Goal: Contribute content: Contribute content

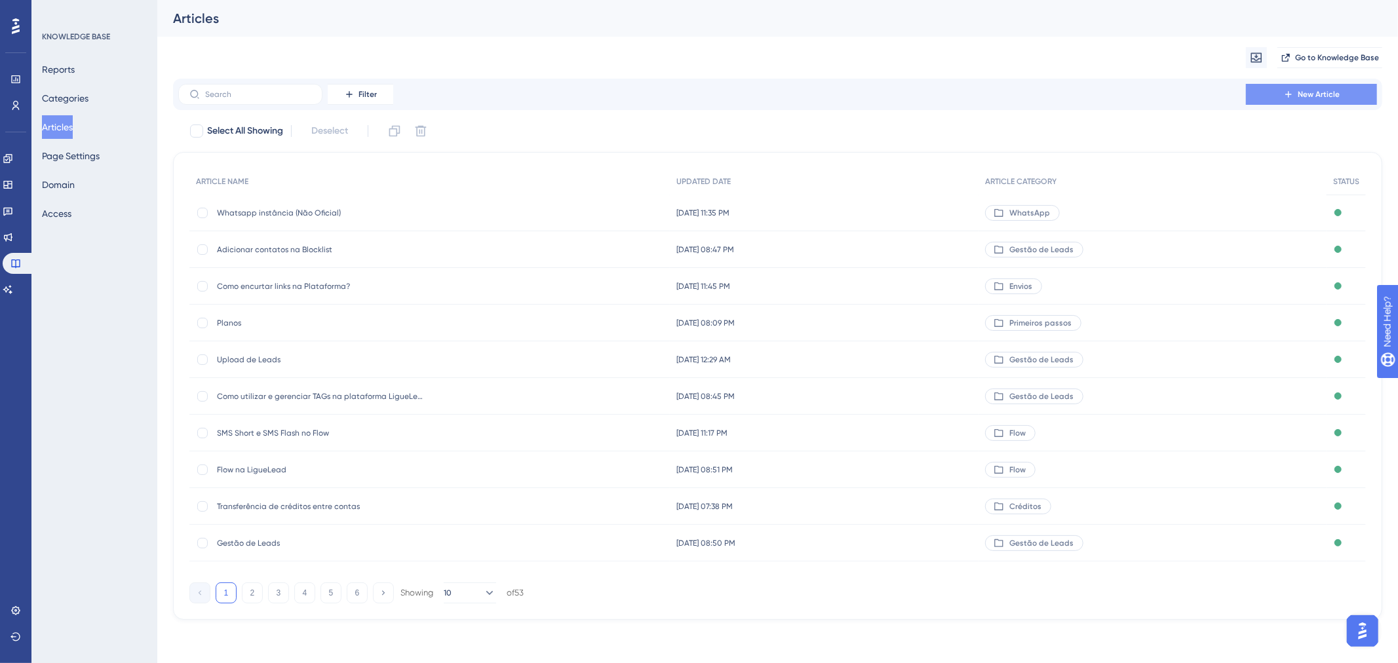
click at [1302, 94] on span "New Article" at bounding box center [1318, 94] width 42 height 10
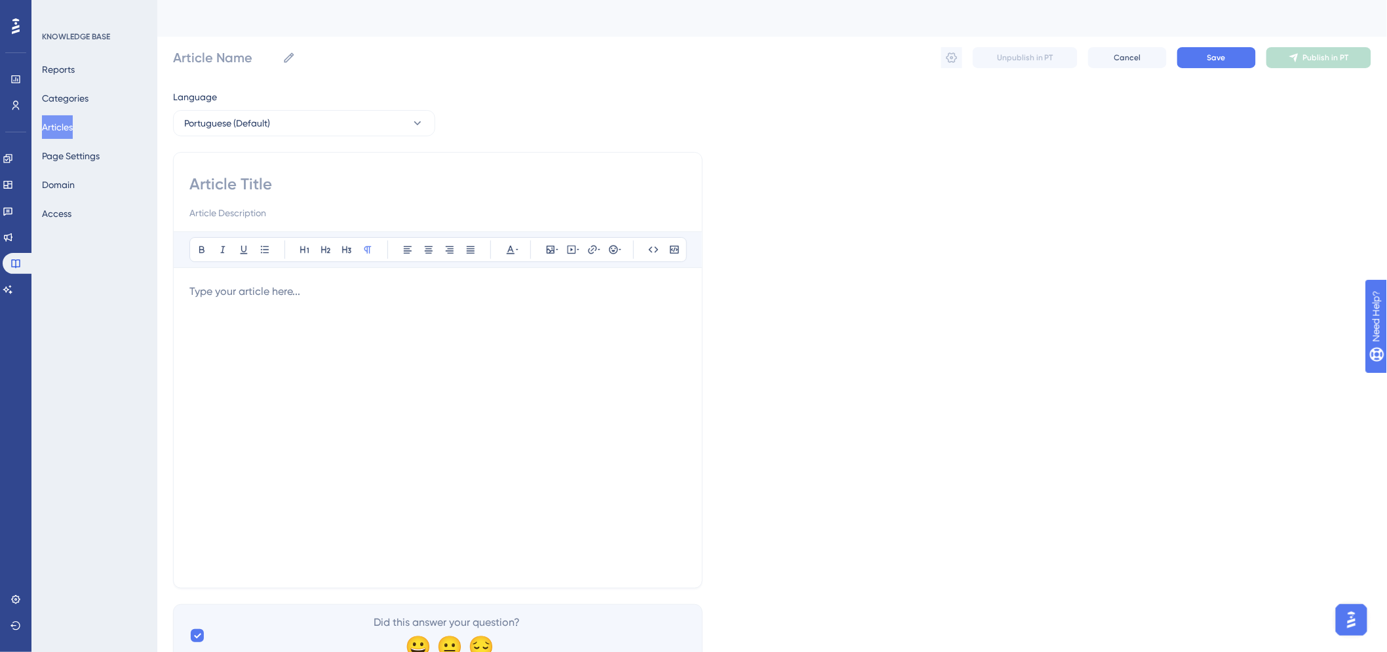
click at [246, 187] on input at bounding box center [437, 184] width 497 height 21
click at [299, 182] on input at bounding box center [437, 184] width 497 height 21
type input "Configurações"
click at [191, 187] on input "Configurações" at bounding box center [437, 184] width 497 height 21
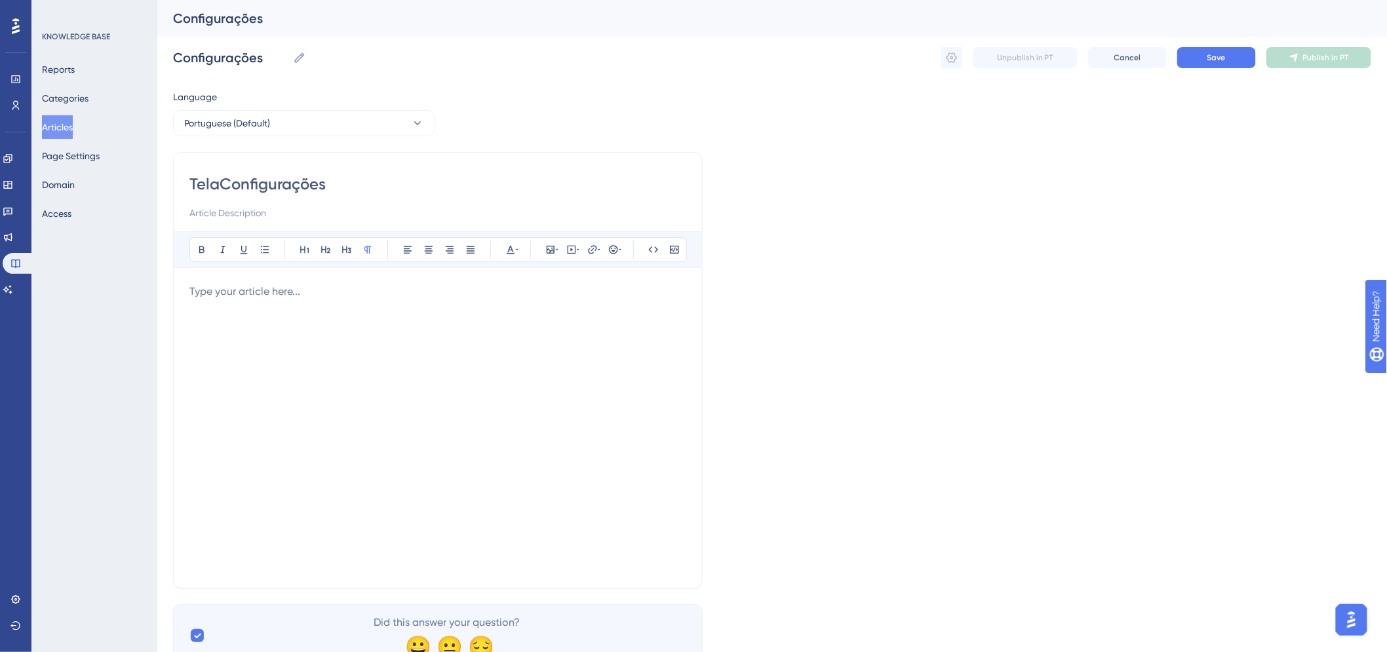
type input "Tela Configurações"
click at [326, 323] on div at bounding box center [437, 428] width 497 height 288
click at [298, 383] on div at bounding box center [437, 428] width 497 height 288
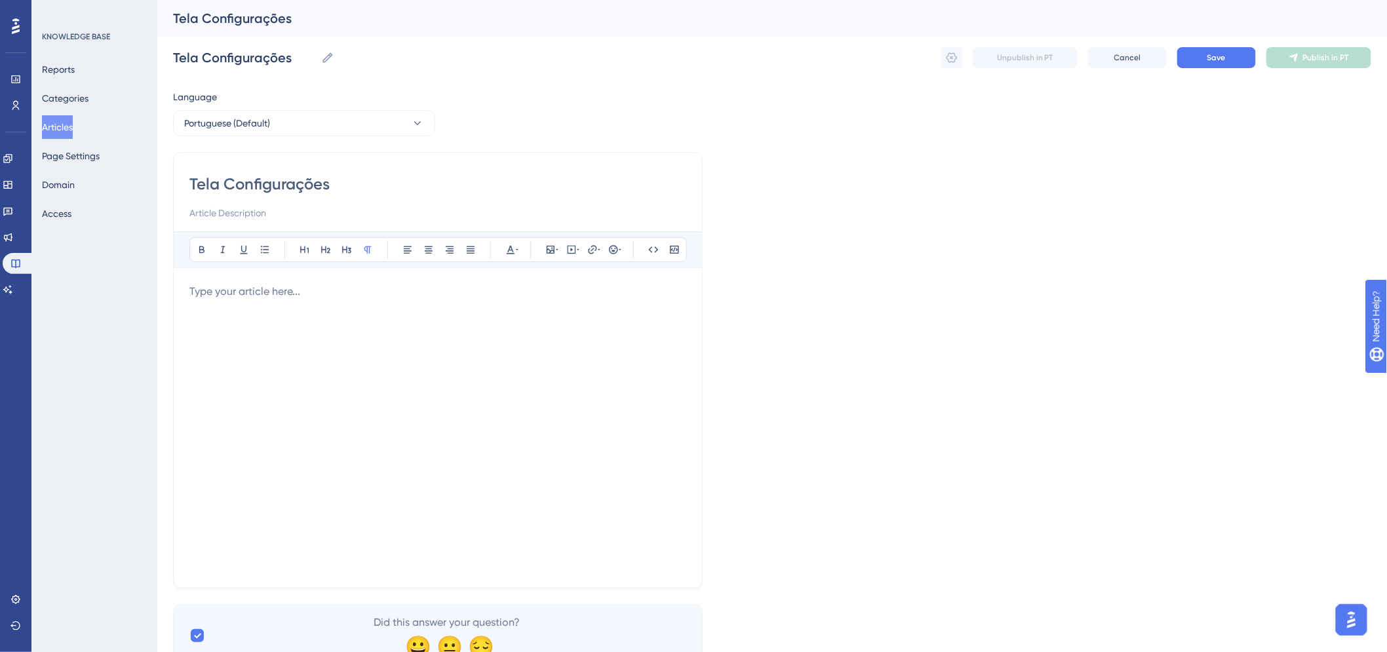
paste div
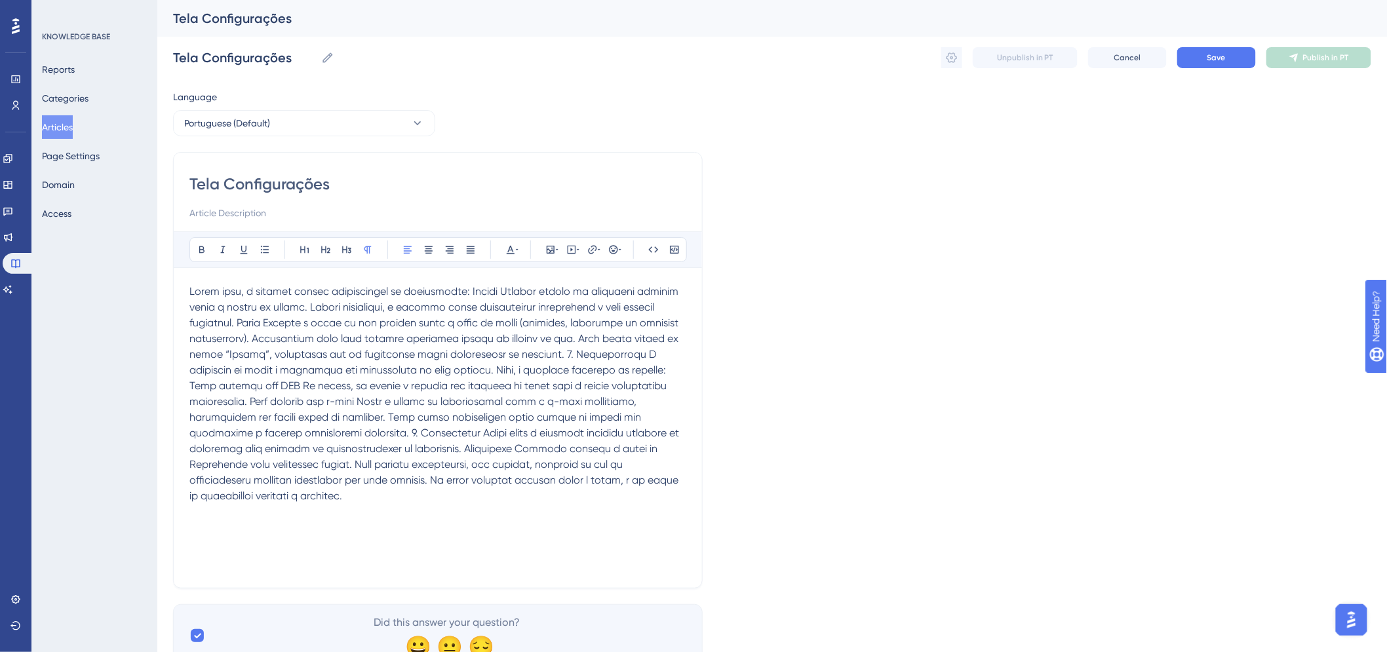
click at [234, 295] on span at bounding box center [435, 393] width 492 height 217
drag, startPoint x: 323, startPoint y: 292, endPoint x: 241, endPoint y: 298, distance: 82.1
click at [241, 298] on p at bounding box center [437, 394] width 497 height 220
click at [455, 286] on span at bounding box center [437, 393] width 496 height 217
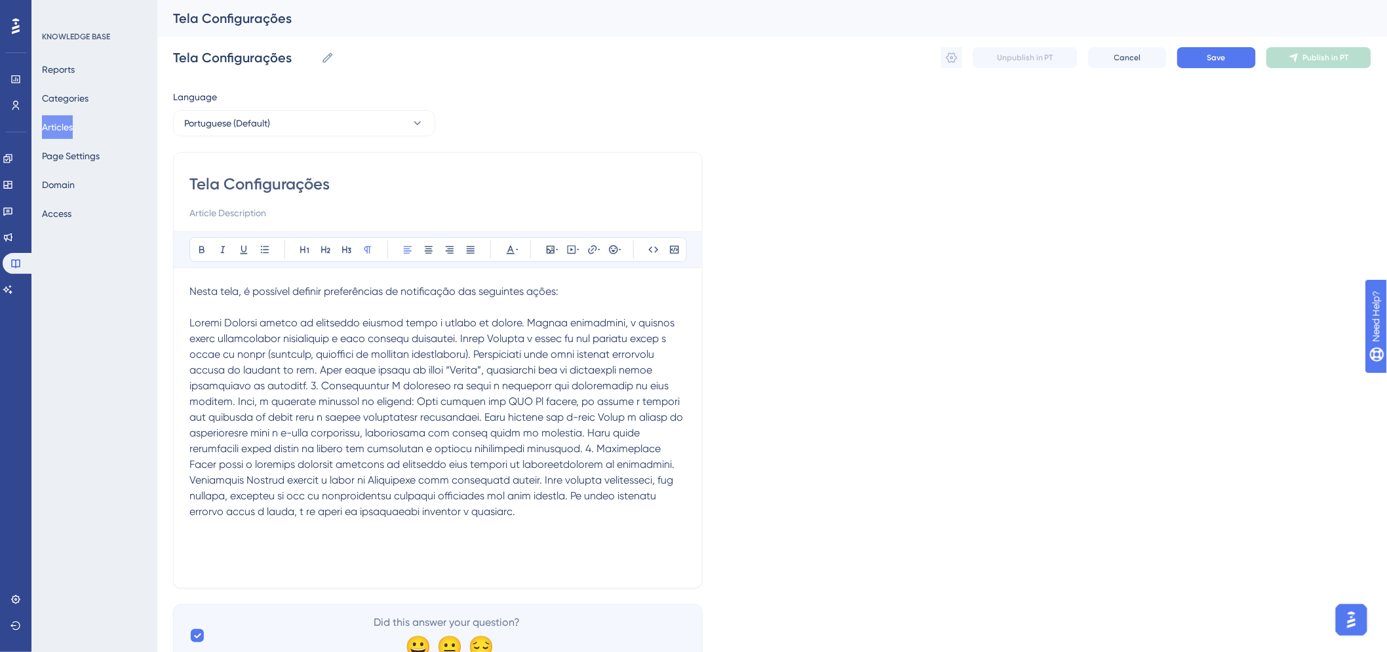
click at [199, 326] on span at bounding box center [437, 417] width 496 height 201
click at [205, 241] on button at bounding box center [202, 249] width 18 height 18
click at [309, 250] on icon at bounding box center [304, 249] width 10 height 10
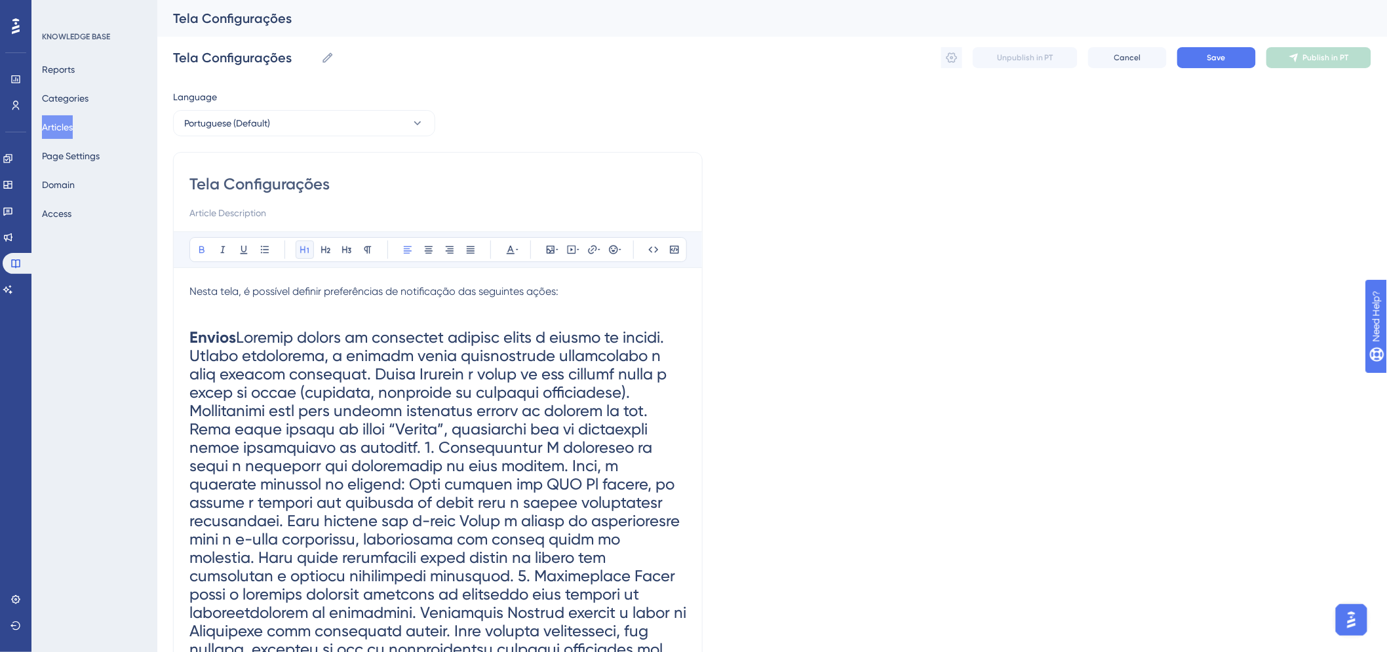
click at [309, 250] on icon at bounding box center [304, 249] width 10 height 10
click at [322, 250] on icon at bounding box center [325, 249] width 9 height 7
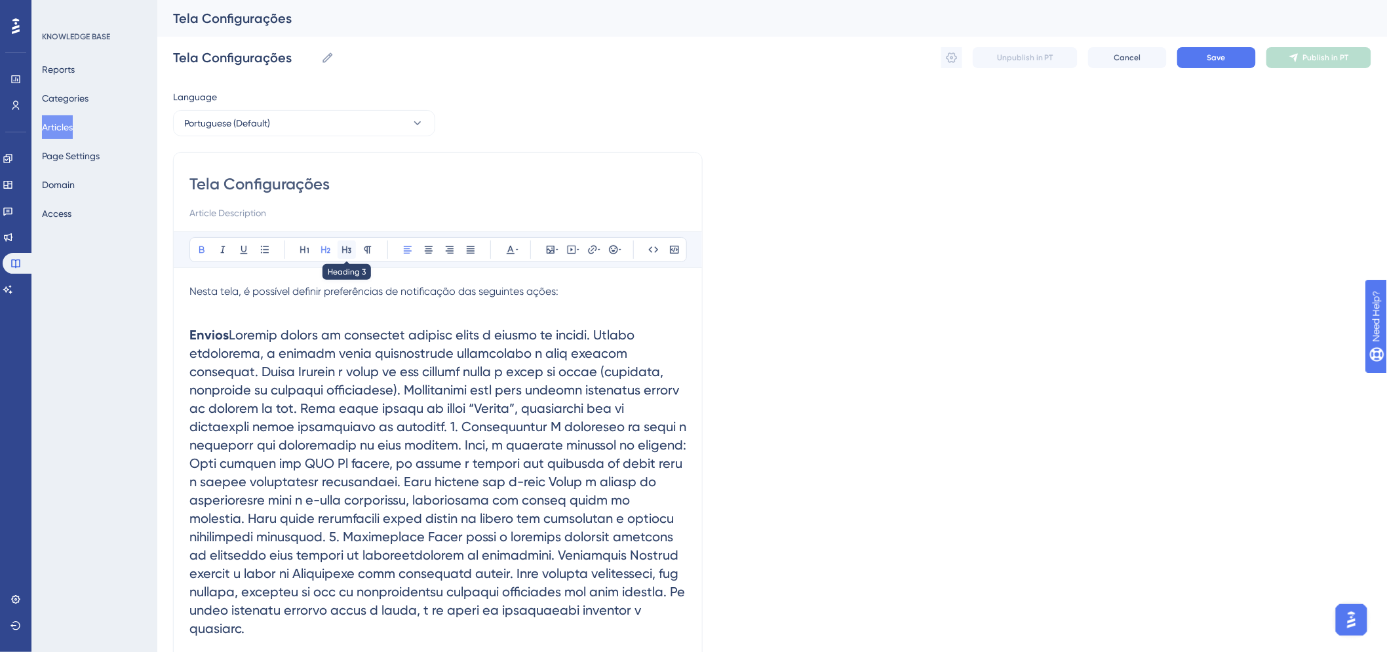
click at [337, 247] on button at bounding box center [346, 249] width 18 height 18
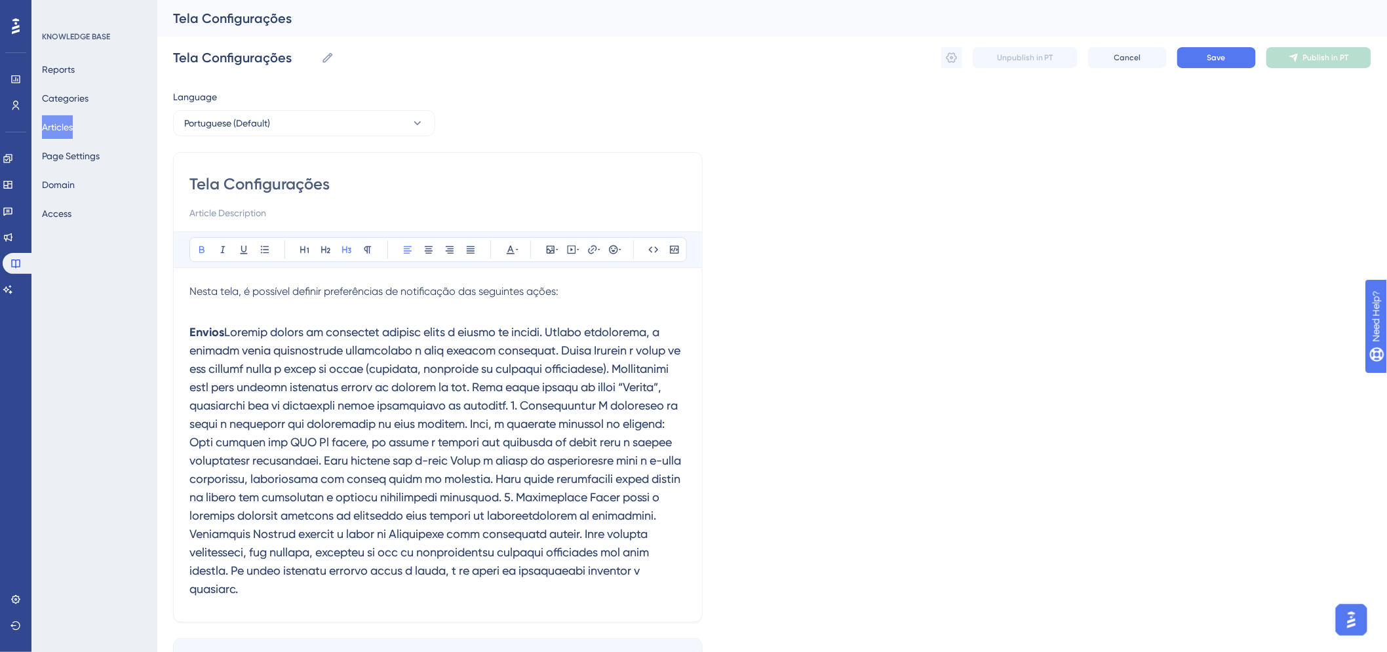
click at [250, 450] on h3 "Envios" at bounding box center [437, 460] width 497 height 291
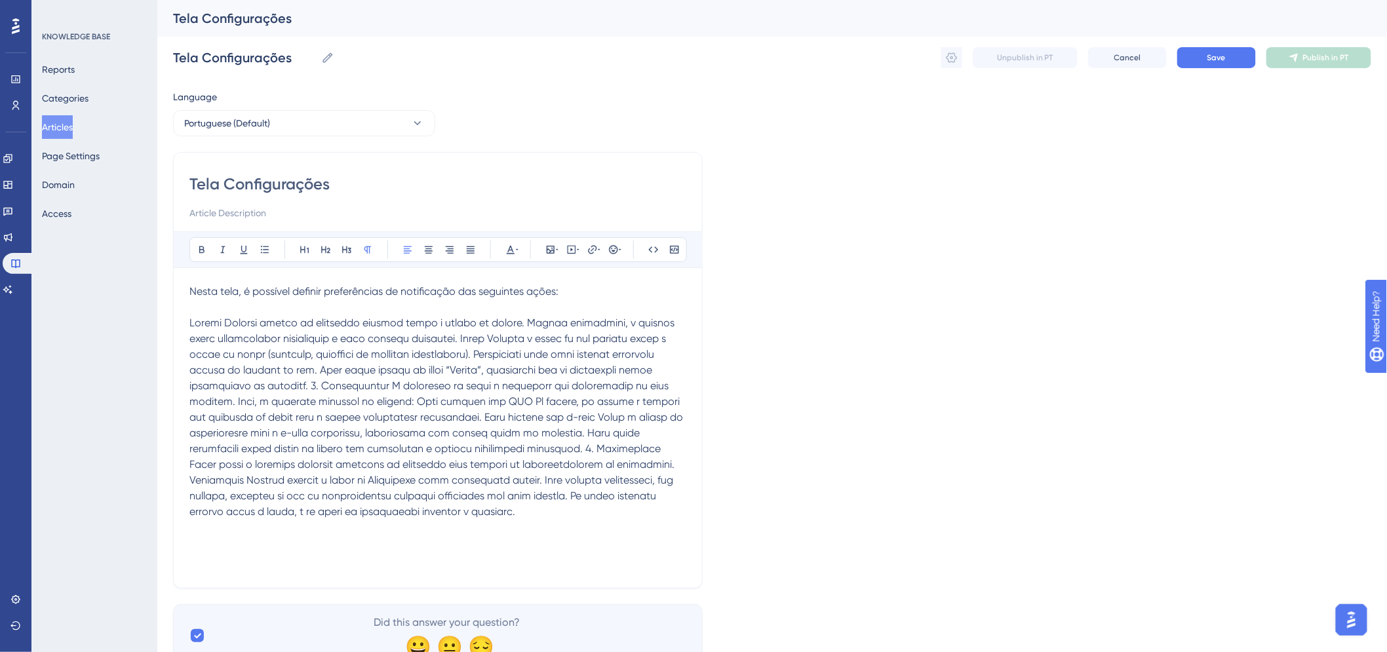
click at [231, 341] on span at bounding box center [437, 417] width 496 height 201
click at [220, 320] on span at bounding box center [437, 417] width 496 height 201
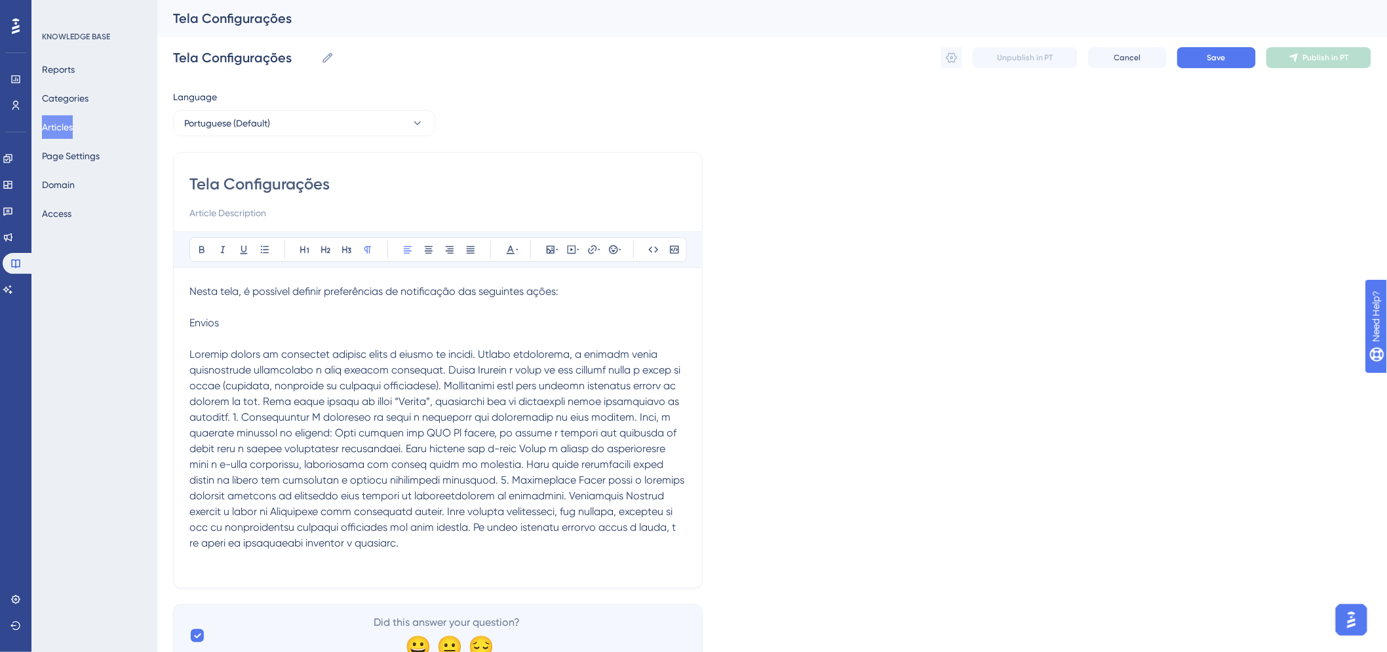
click at [446, 370] on span at bounding box center [437, 448] width 497 height 201
click at [444, 368] on span at bounding box center [437, 448] width 497 height 201
click at [443, 372] on span at bounding box center [437, 448] width 497 height 201
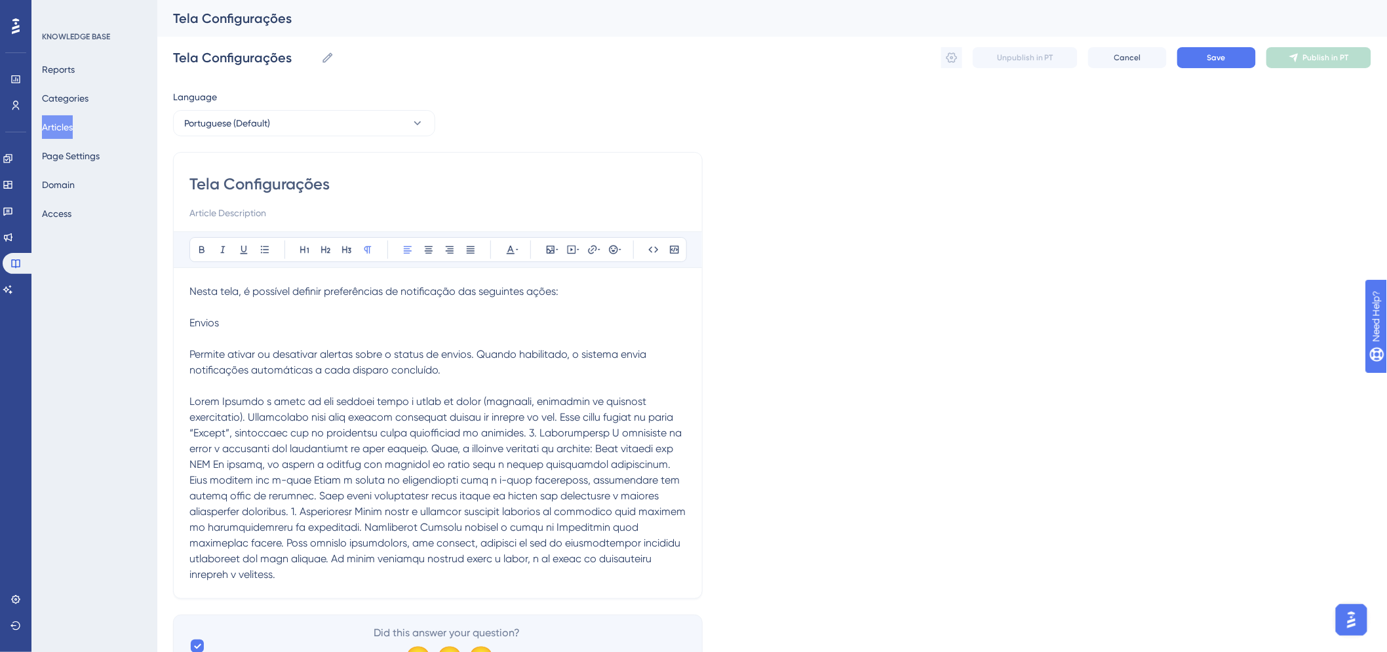
click at [218, 401] on span at bounding box center [438, 487] width 499 height 185
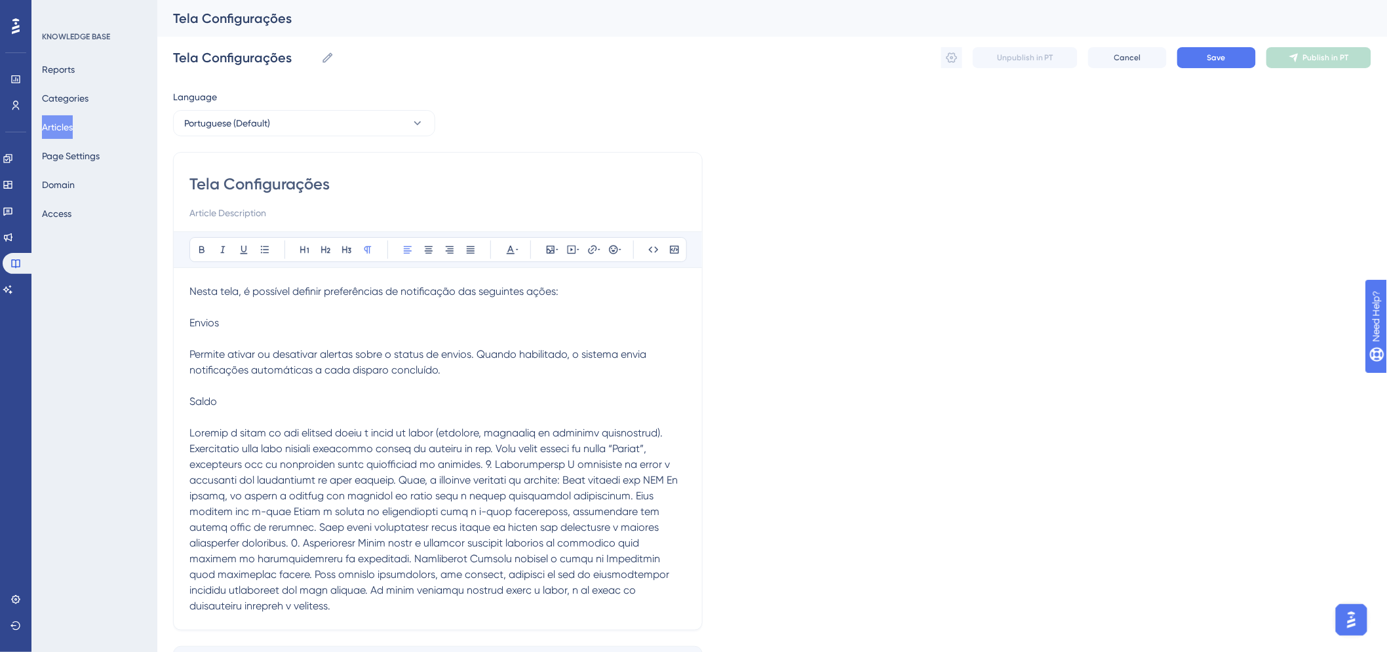
click at [529, 461] on span at bounding box center [434, 519] width 491 height 185
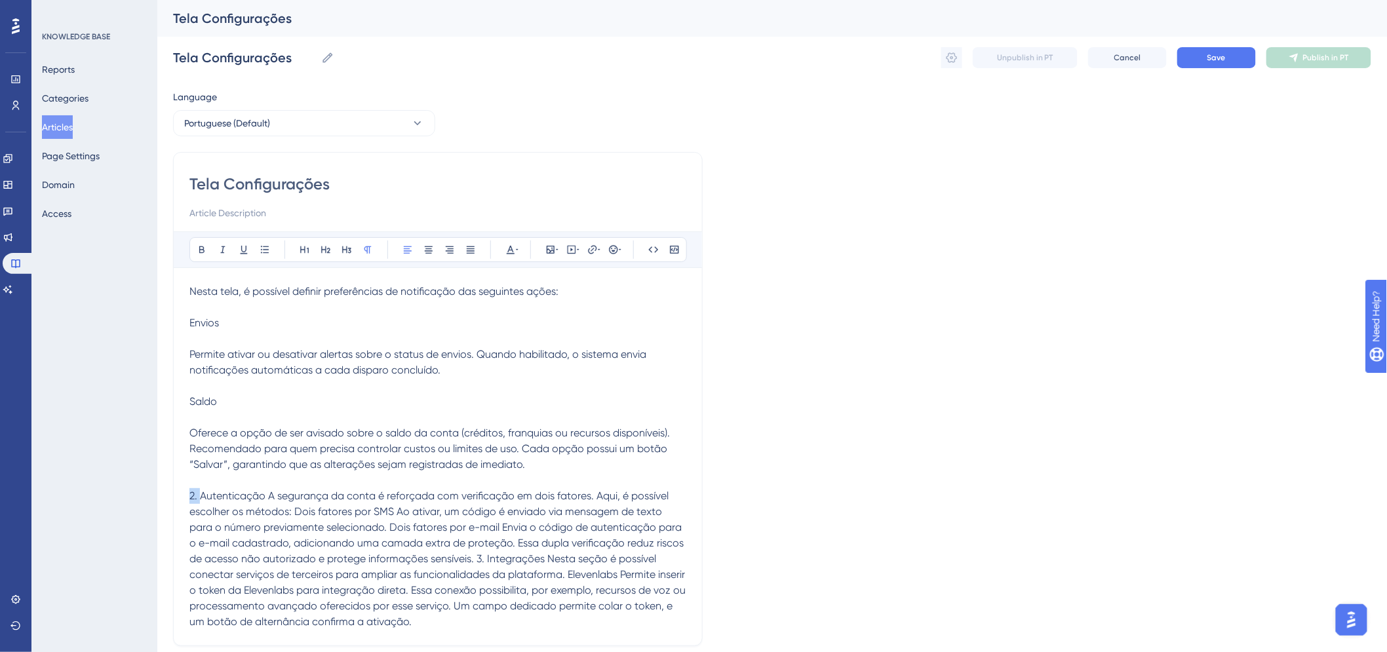
drag, startPoint x: 200, startPoint y: 496, endPoint x: 185, endPoint y: 495, distance: 15.1
click at [185, 495] on div "Tela Configurações Bold Italic Underline Bullet Point Heading 1 Heading 2 Headi…" at bounding box center [437, 399] width 529 height 494
click at [201, 499] on span "2. Autenticação A segurança da conta é reforçada com verificação em dois fatore…" at bounding box center [438, 559] width 499 height 138
click at [187, 326] on div "Tela Configurações Bold Italic Underline Bullet Point Heading 1 Heading 2 Headi…" at bounding box center [437, 399] width 529 height 494
click at [188, 321] on div "Tela Configurações Bold Italic Underline Bullet Point Heading 1 Heading 2 Headi…" at bounding box center [437, 399] width 529 height 494
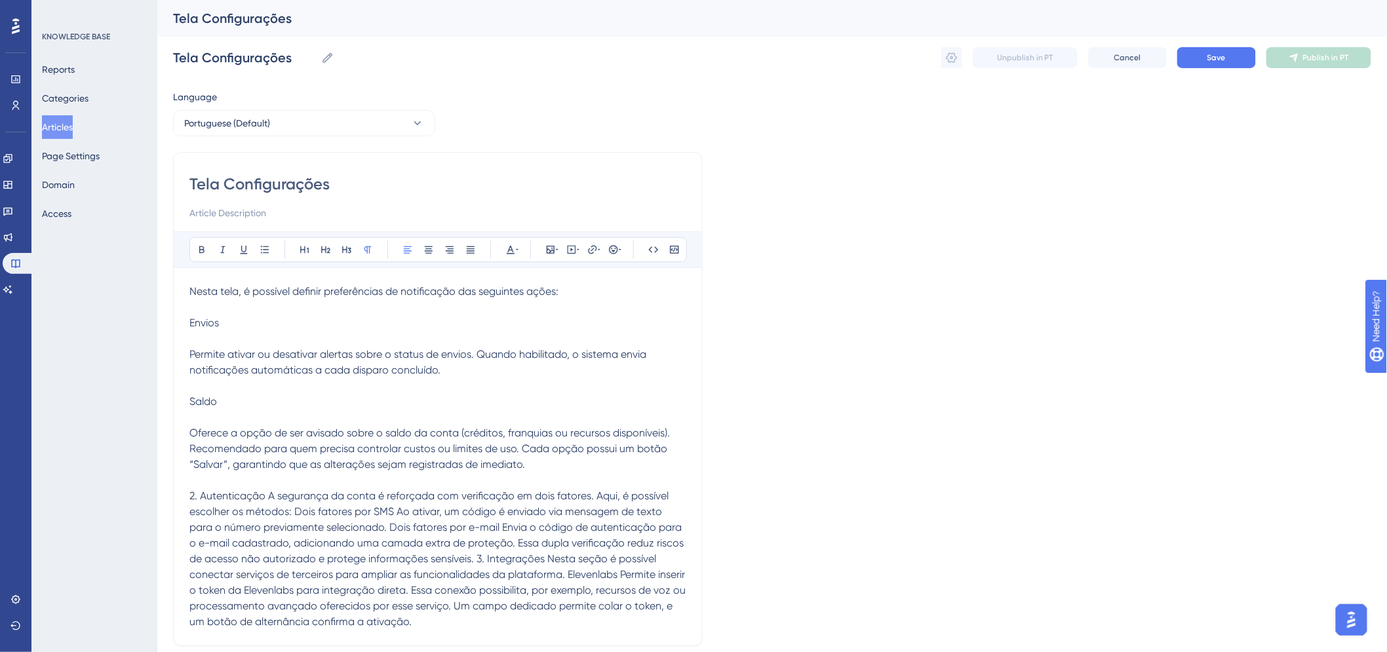
click at [191, 321] on span "Envios" at bounding box center [203, 323] width 29 height 12
drag, startPoint x: 200, startPoint y: 498, endPoint x: 179, endPoint y: 496, distance: 21.1
click at [180, 496] on div "Tela Configurações Bold Italic Underline Bullet Point Heading 1 Heading 2 Headi…" at bounding box center [437, 399] width 529 height 494
click at [252, 493] on span "Autenticação A segurança da conta é reforçada com verificação em dois fatores. …" at bounding box center [438, 559] width 499 height 138
click at [254, 492] on span "Autenticação A segurança da conta é reforçada com verificação em dois fatores. …" at bounding box center [438, 559] width 499 height 138
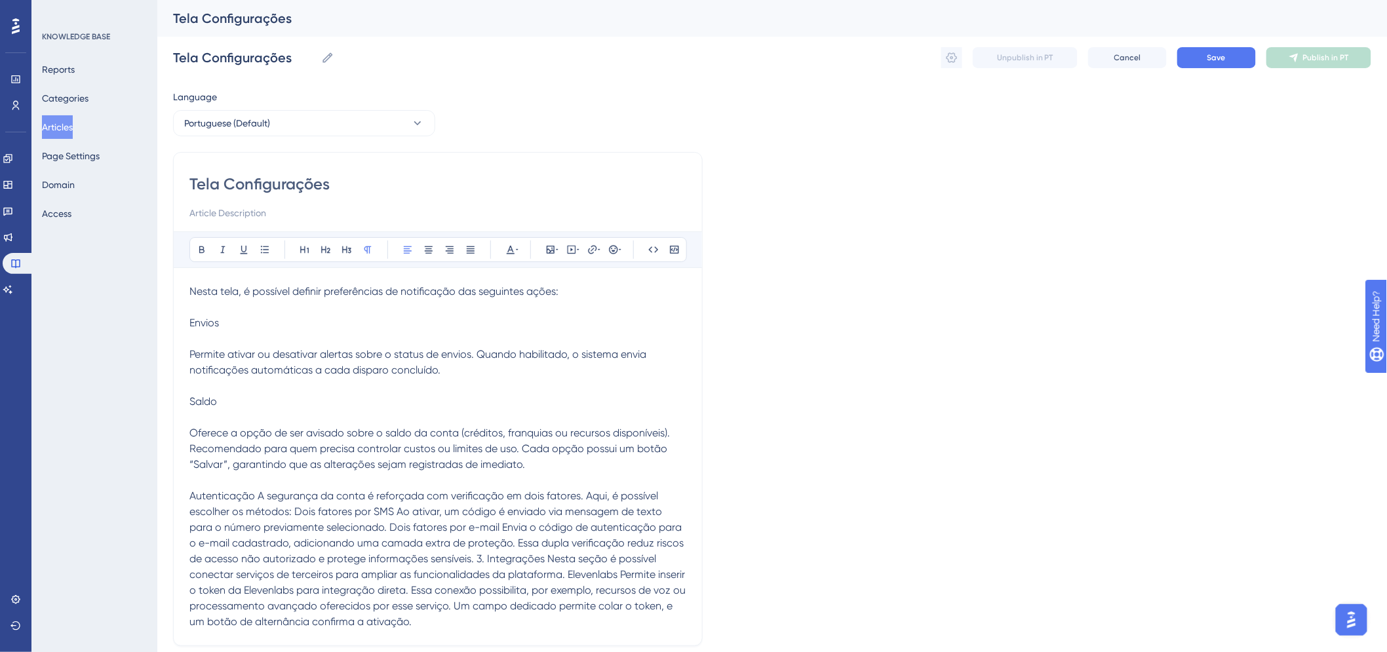
click at [257, 492] on span "Autenticação A segurança da conta é reforçada com verificação em dois fatores. …" at bounding box center [438, 559] width 499 height 138
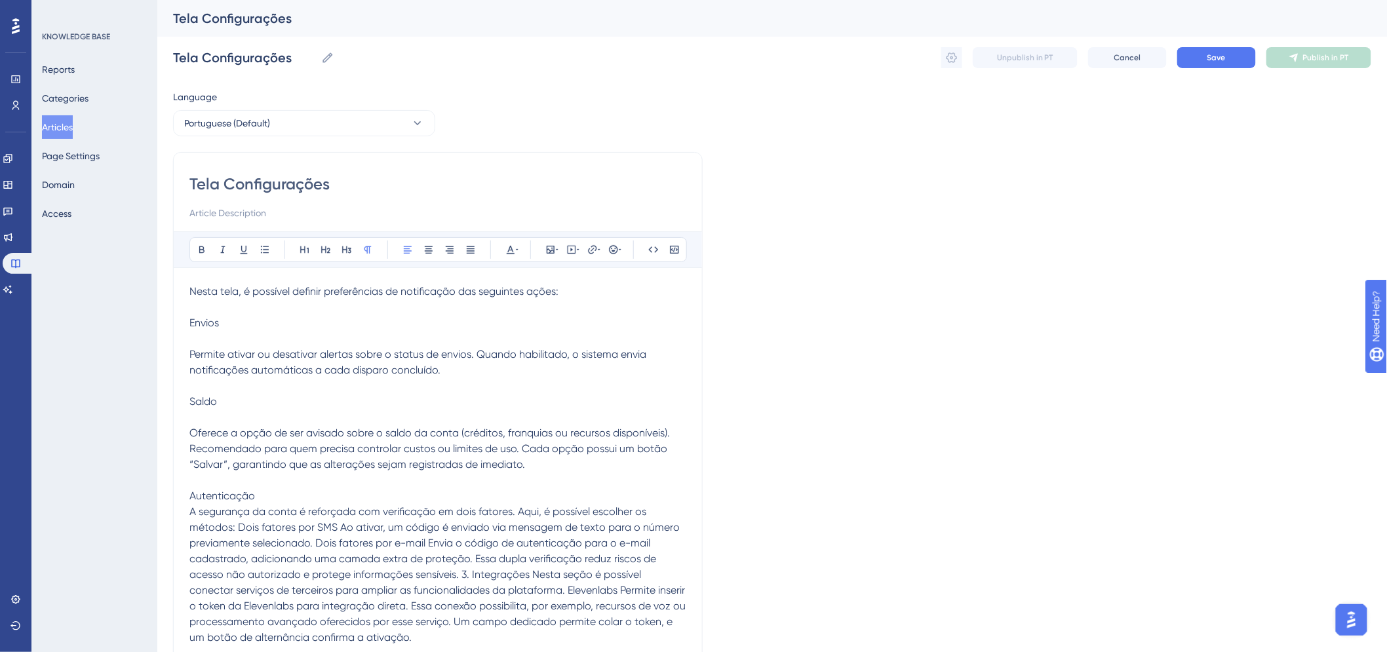
click at [295, 494] on p "Autenticação" at bounding box center [437, 496] width 497 height 16
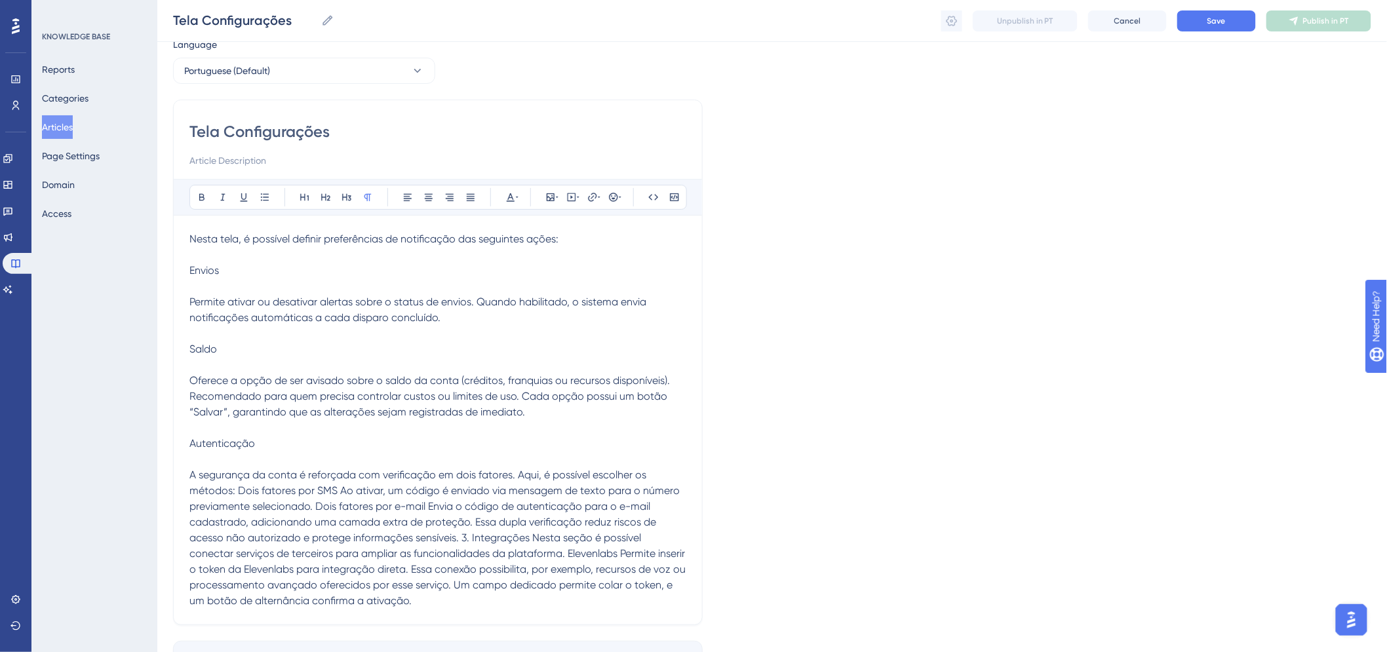
scroll to position [73, 0]
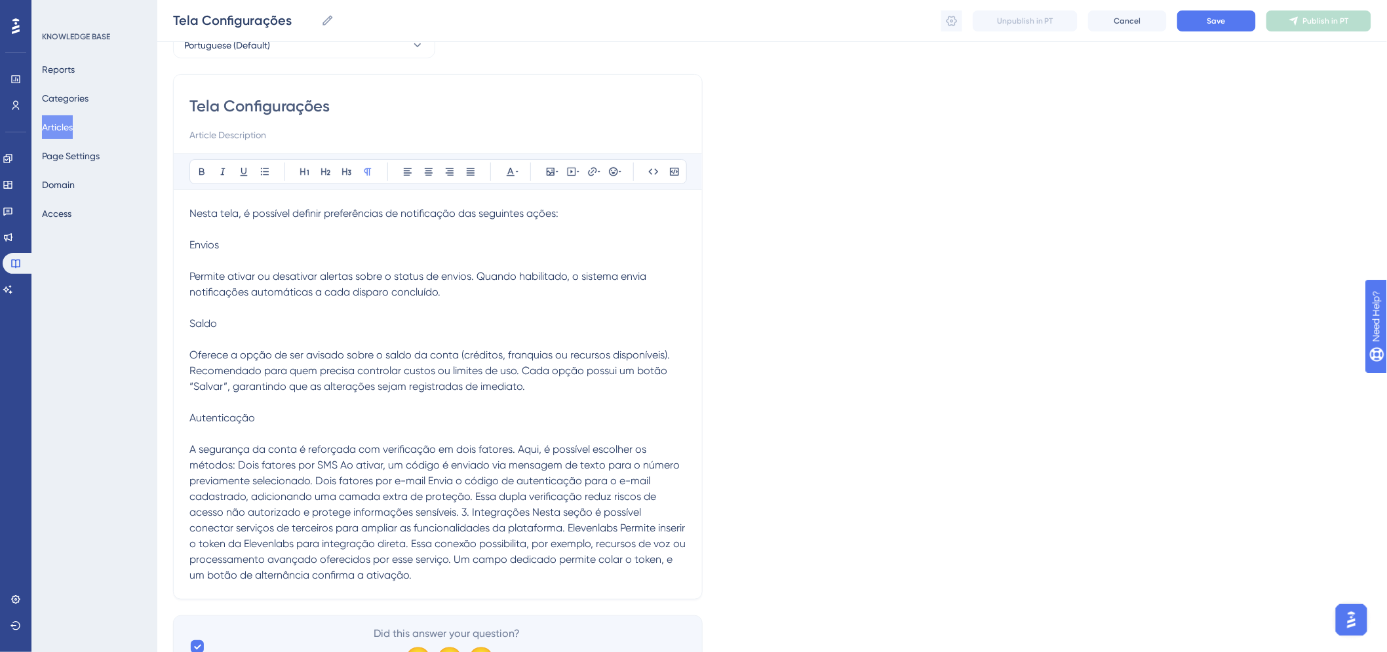
click at [237, 462] on span "A segurança da conta é reforçada com verificação em dois fatores. Aqui, é possí…" at bounding box center [438, 512] width 499 height 138
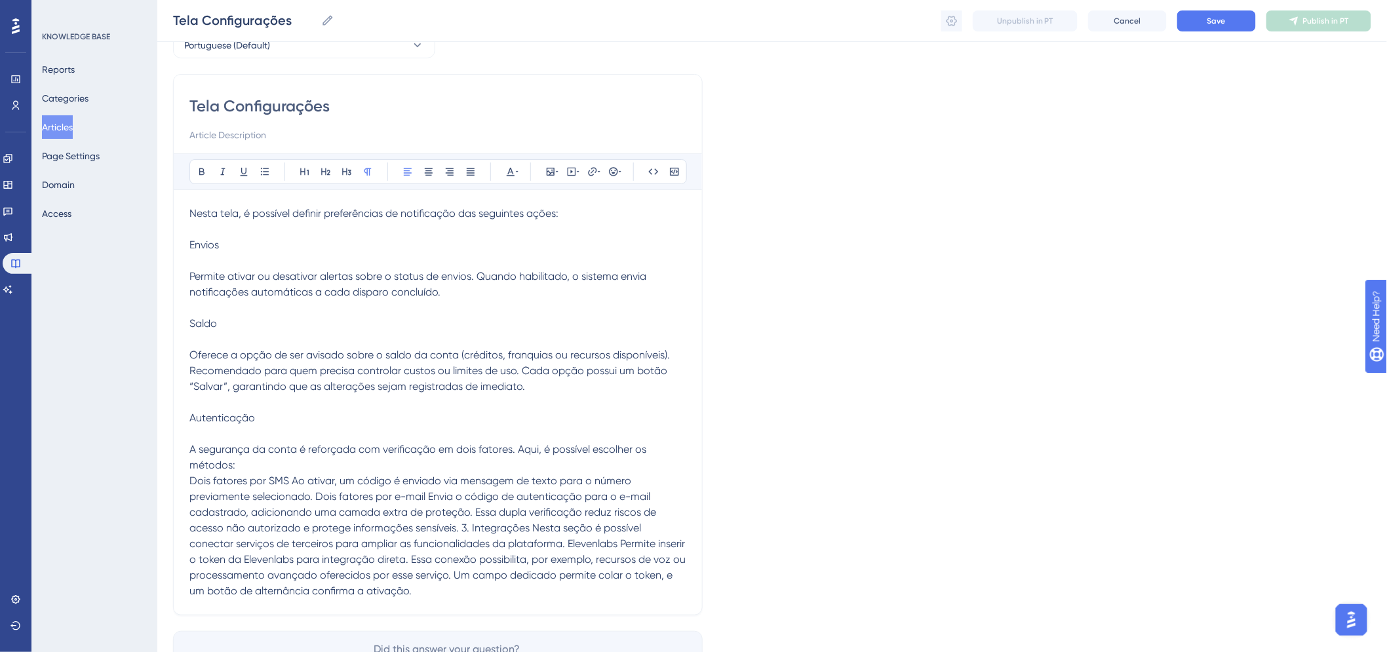
click at [316, 491] on span "Dois fatores por SMS Ao ativar, um código é enviado via mensagem de texto para …" at bounding box center [438, 535] width 499 height 123
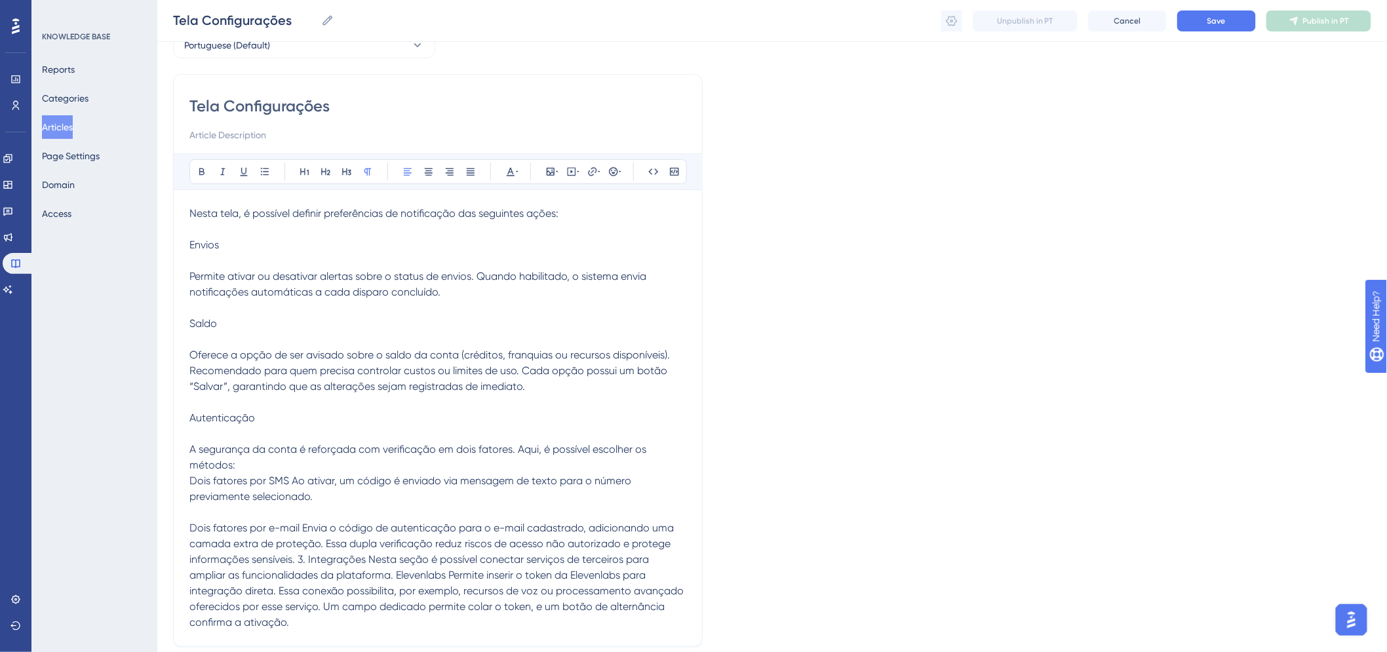
click at [328, 542] on span "Dois fatores por e-mail Envia o código de autenticação para o e-mail cadastrado…" at bounding box center [437, 575] width 497 height 107
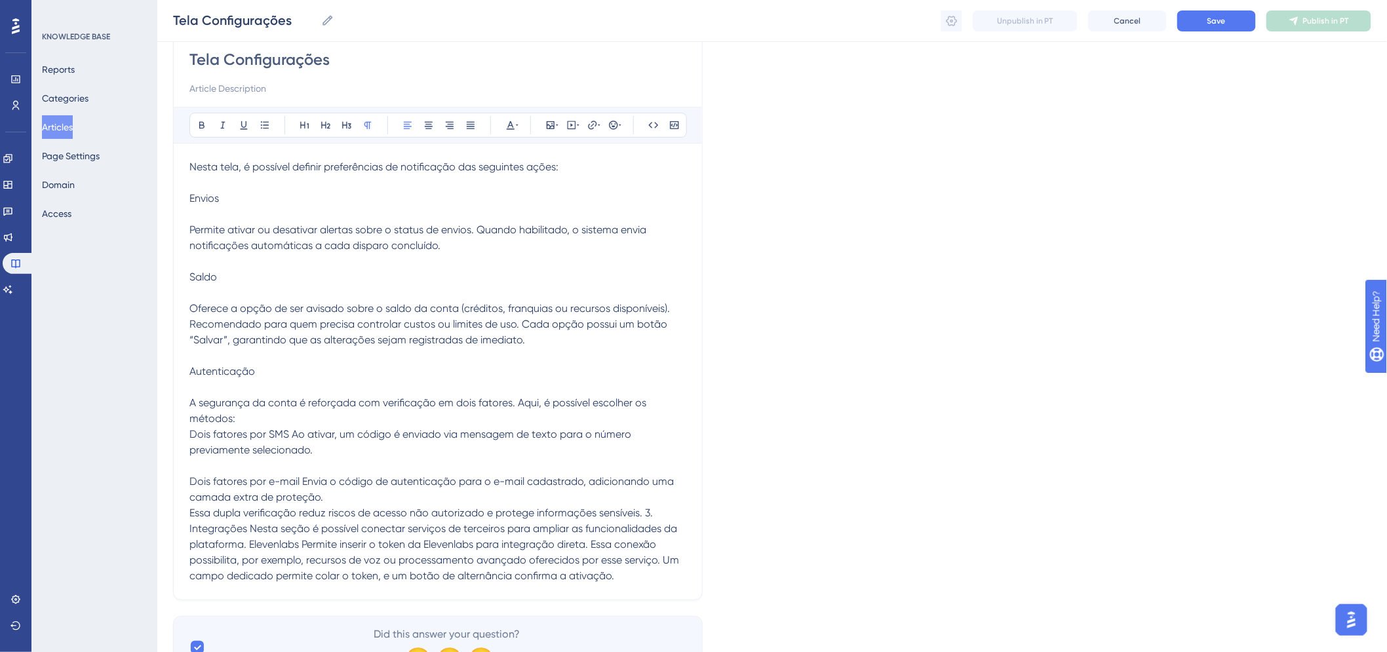
scroll to position [145, 0]
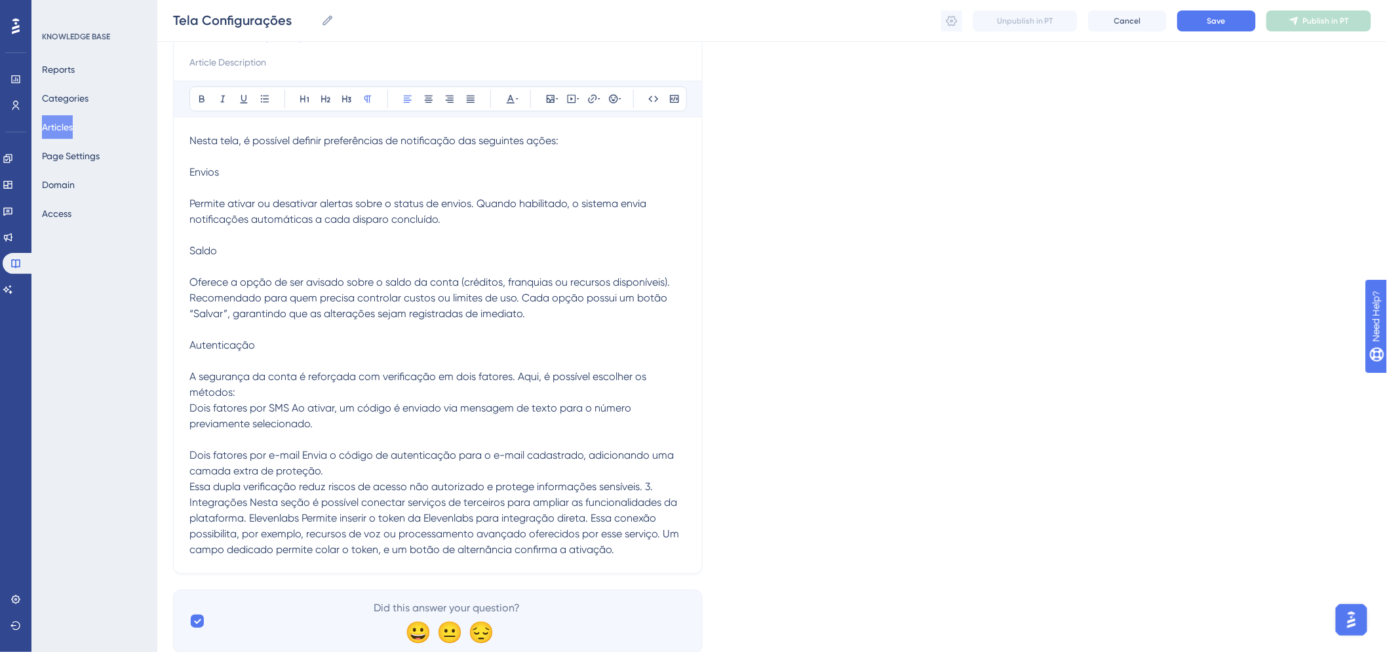
click at [642, 486] on span "Essa dupla verificação reduz riscos de acesso não autorizado e protege informaç…" at bounding box center [435, 517] width 492 height 75
click at [646, 486] on span "Essa dupla verificação reduz riscos de acesso não autorizado e protege informaç…" at bounding box center [435, 517] width 492 height 75
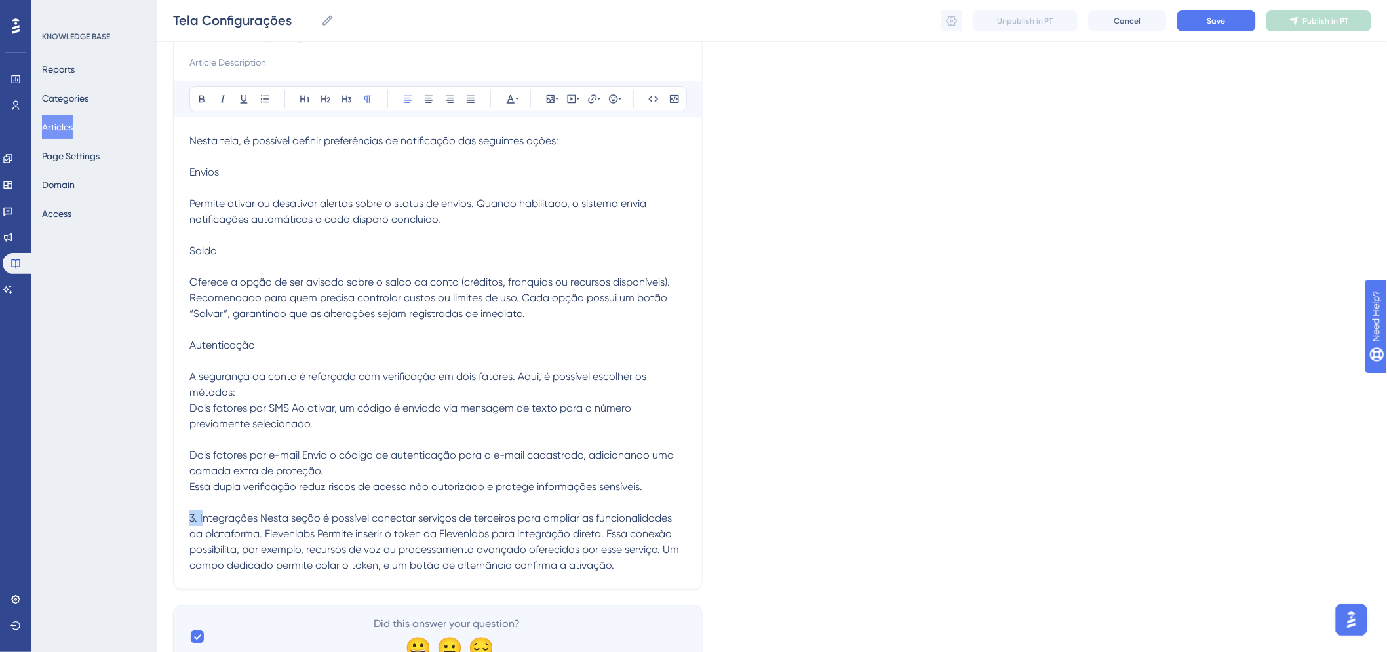
drag, startPoint x: 201, startPoint y: 516, endPoint x: 186, endPoint y: 520, distance: 15.6
click at [186, 520] on div "Tela Configurações Bold Italic Underline Bullet Point Heading 1 Heading 2 Headi…" at bounding box center [437, 295] width 529 height 588
click at [252, 514] on span "Integrações Nesta seção é possível conectar serviços de terceiros para ampliar …" at bounding box center [435, 542] width 492 height 60
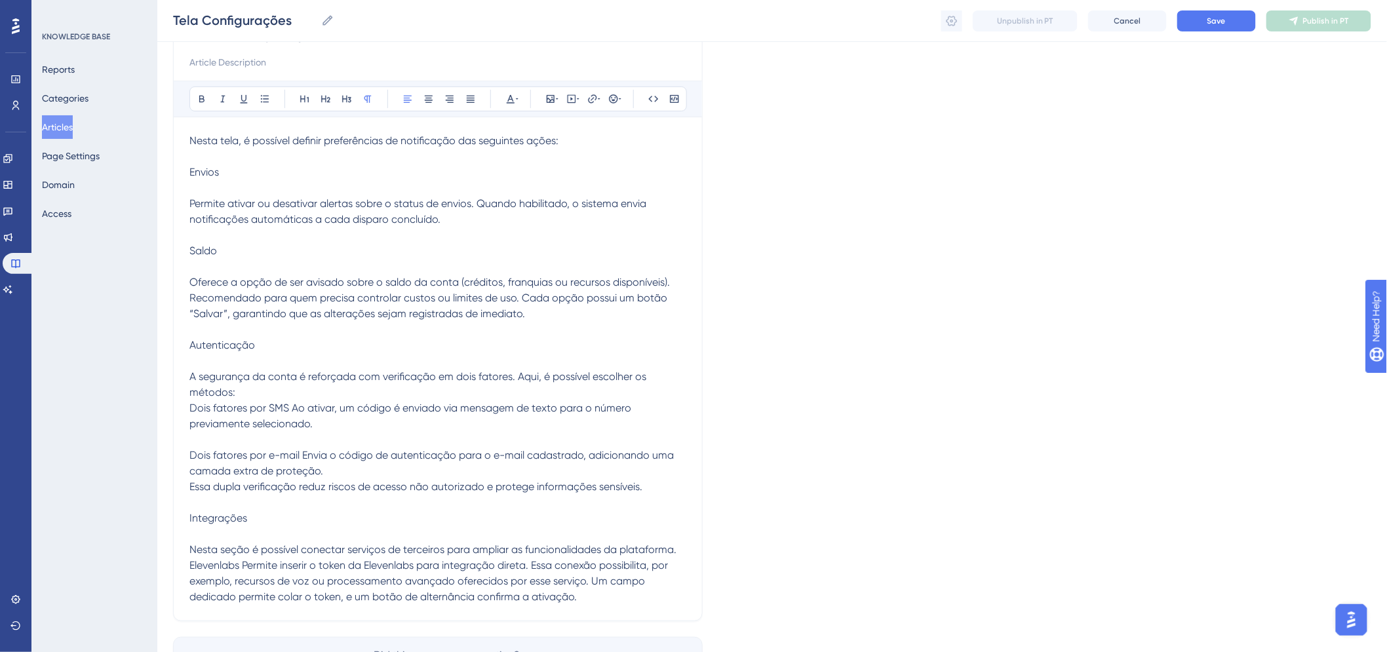
click at [201, 178] on p "Envios" at bounding box center [437, 172] width 497 height 16
drag, startPoint x: 201, startPoint y: 106, endPoint x: 210, endPoint y: 135, distance: 31.1
click at [201, 106] on button at bounding box center [202, 99] width 18 height 18
click at [215, 247] on span "Saldo" at bounding box center [203, 250] width 28 height 12
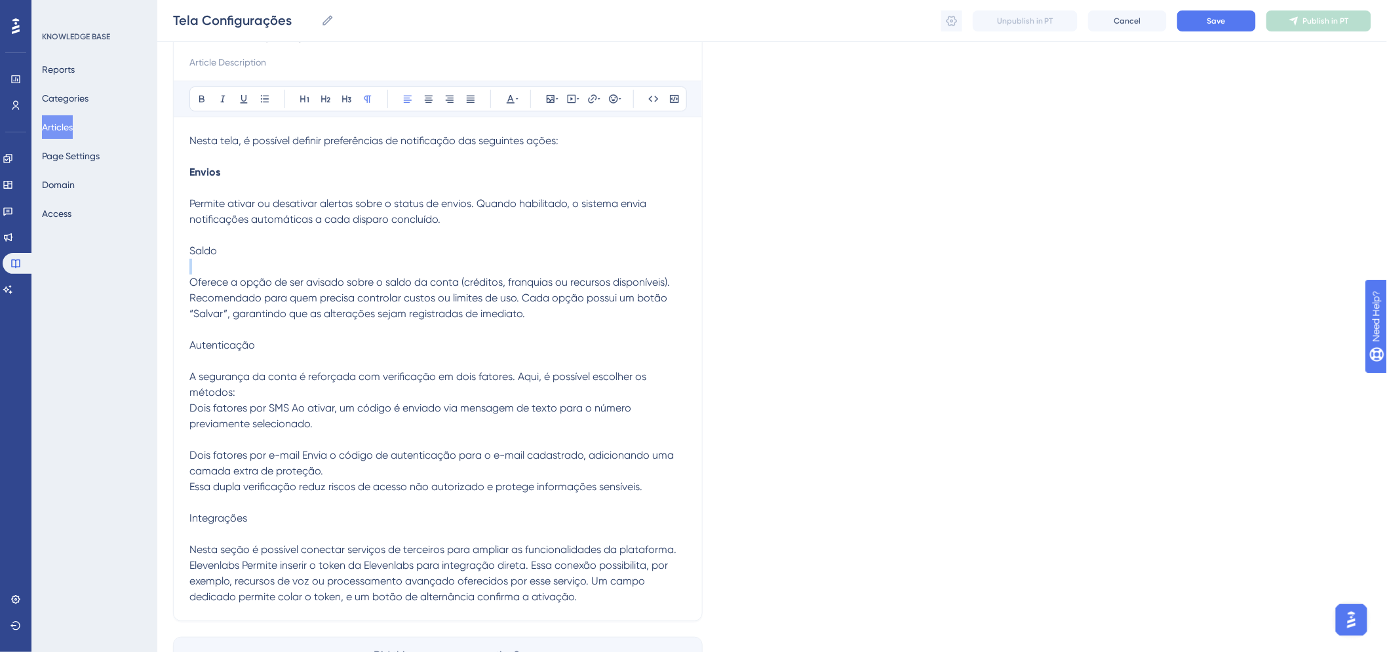
click at [215, 247] on span "Saldo" at bounding box center [203, 250] width 28 height 12
click at [205, 253] on span "Saldo" at bounding box center [203, 250] width 28 height 12
click at [204, 100] on icon at bounding box center [201, 99] width 5 height 7
click at [221, 339] on span "Autenticação" at bounding box center [222, 345] width 66 height 12
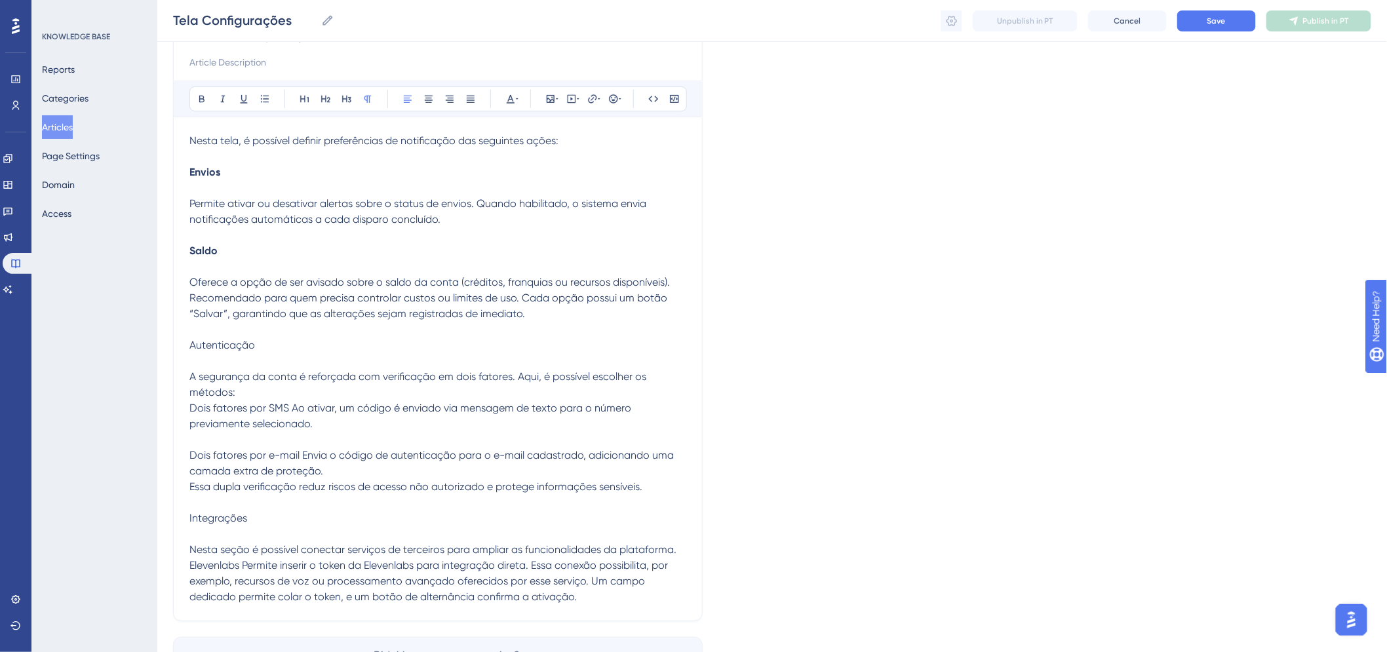
click at [221, 339] on span "Autenticação" at bounding box center [222, 345] width 66 height 12
click at [201, 102] on icon at bounding box center [201, 99] width 5 height 7
click at [223, 514] on span "Integrações" at bounding box center [218, 518] width 58 height 12
click at [206, 96] on icon at bounding box center [202, 99] width 10 height 10
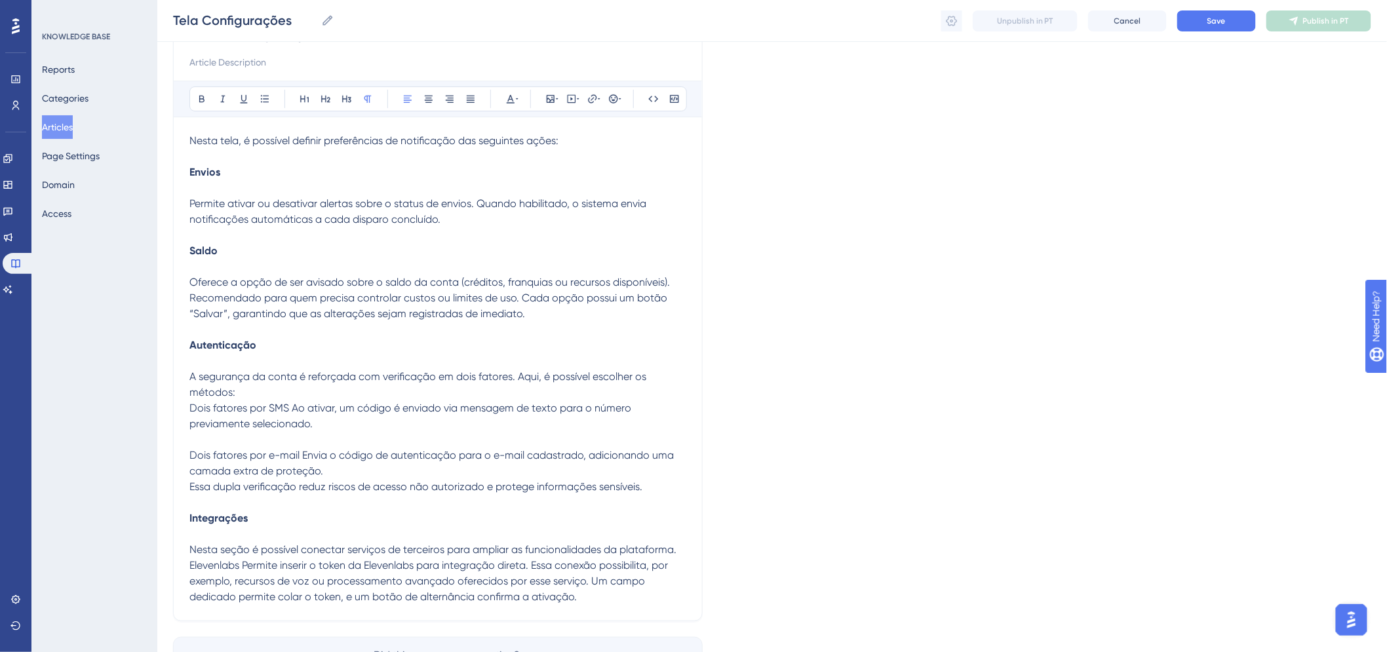
click at [535, 564] on span "Nesta seção é possível conectar serviços de terceiros para ampliar as funcional…" at bounding box center [434, 573] width 490 height 60
click at [539, 568] on span "Nesta seção é possível conectar serviços de terceiros para ampliar as funcional…" at bounding box center [434, 573] width 490 height 60
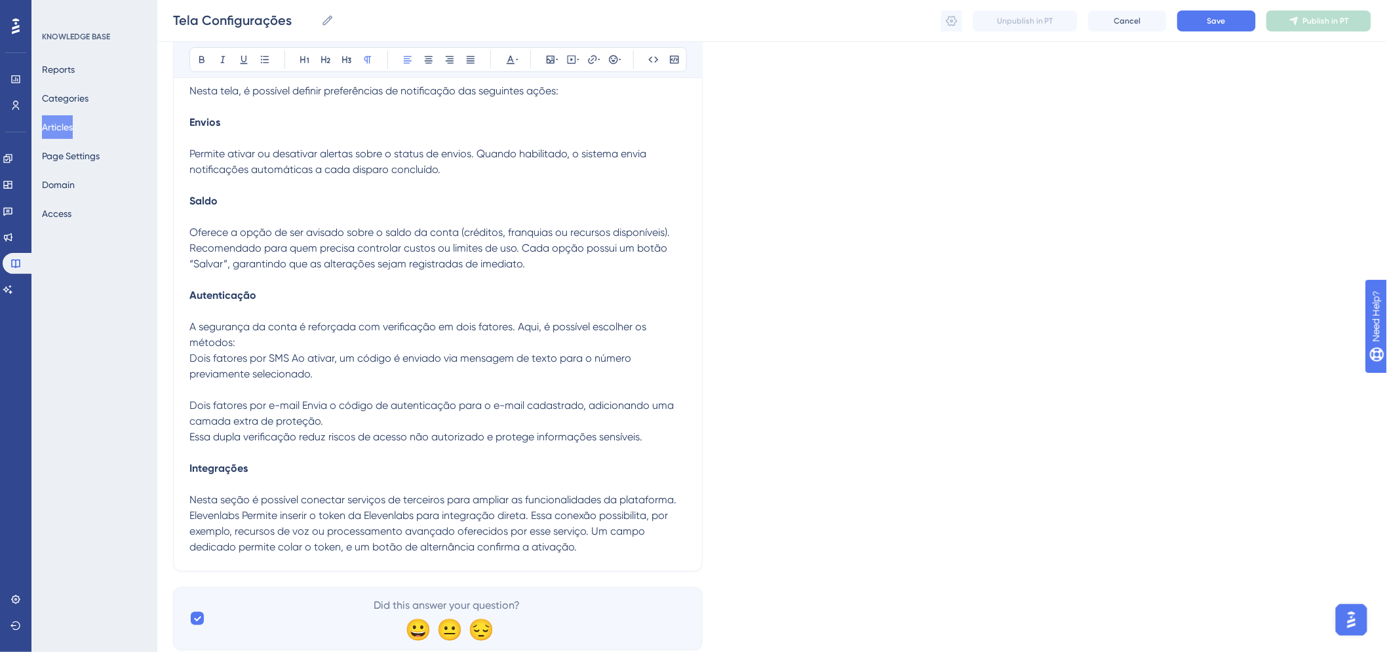
scroll to position [218, 0]
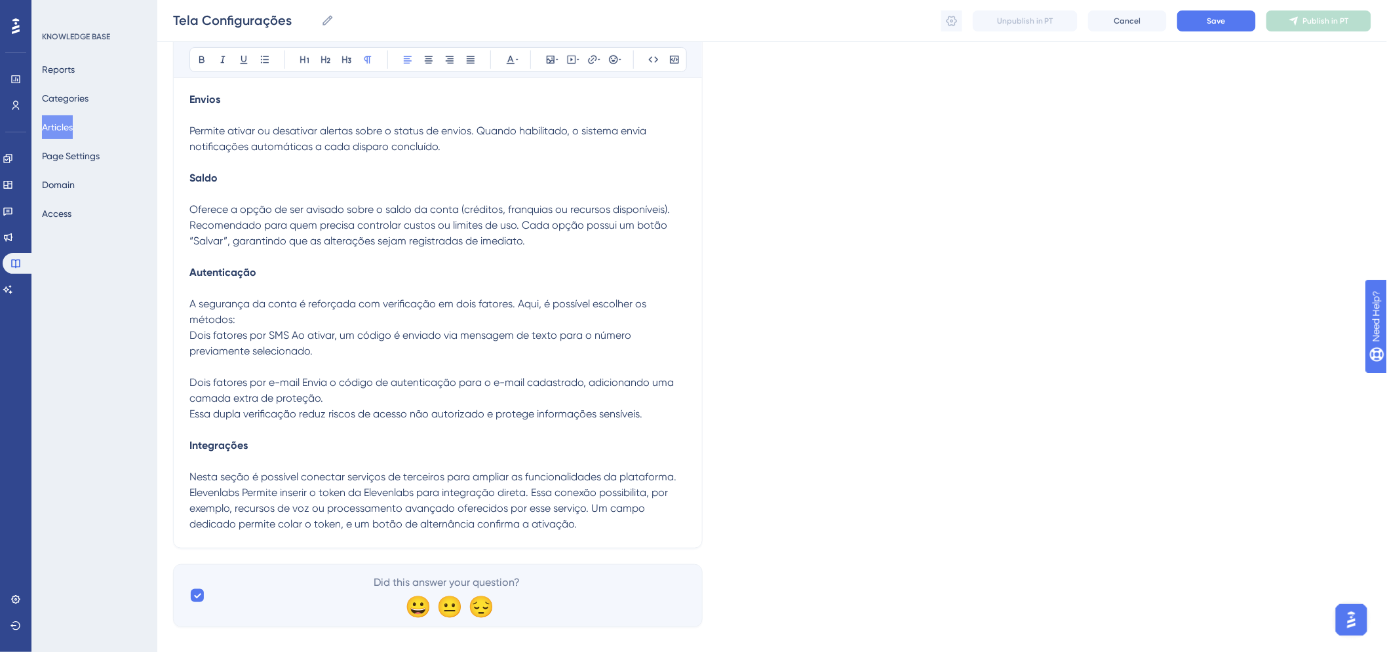
click at [625, 533] on div "Tela Configurações Bold Italic Underline Bullet Point Heading 1 Heading 2 Headi…" at bounding box center [437, 239] width 529 height 620
click at [623, 531] on p "Nesta seção é possível conectar serviços de terceiros para ampliar as funcional…" at bounding box center [437, 500] width 497 height 63
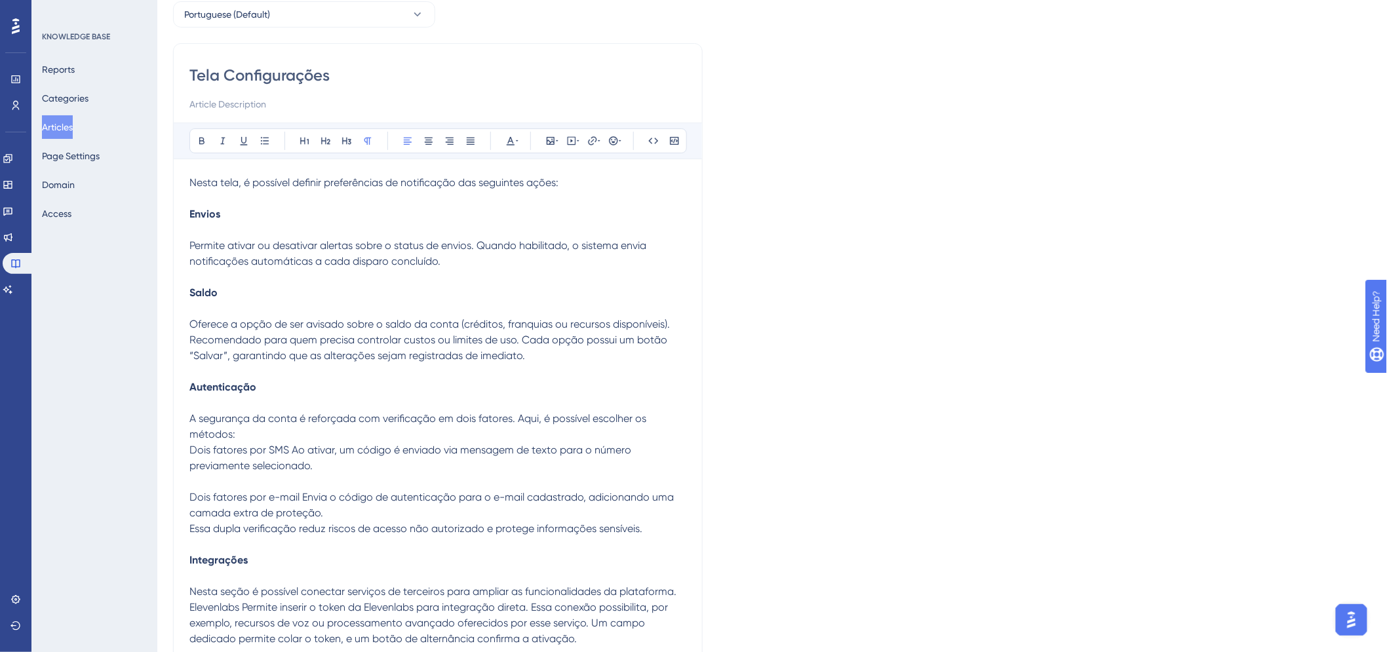
scroll to position [0, 0]
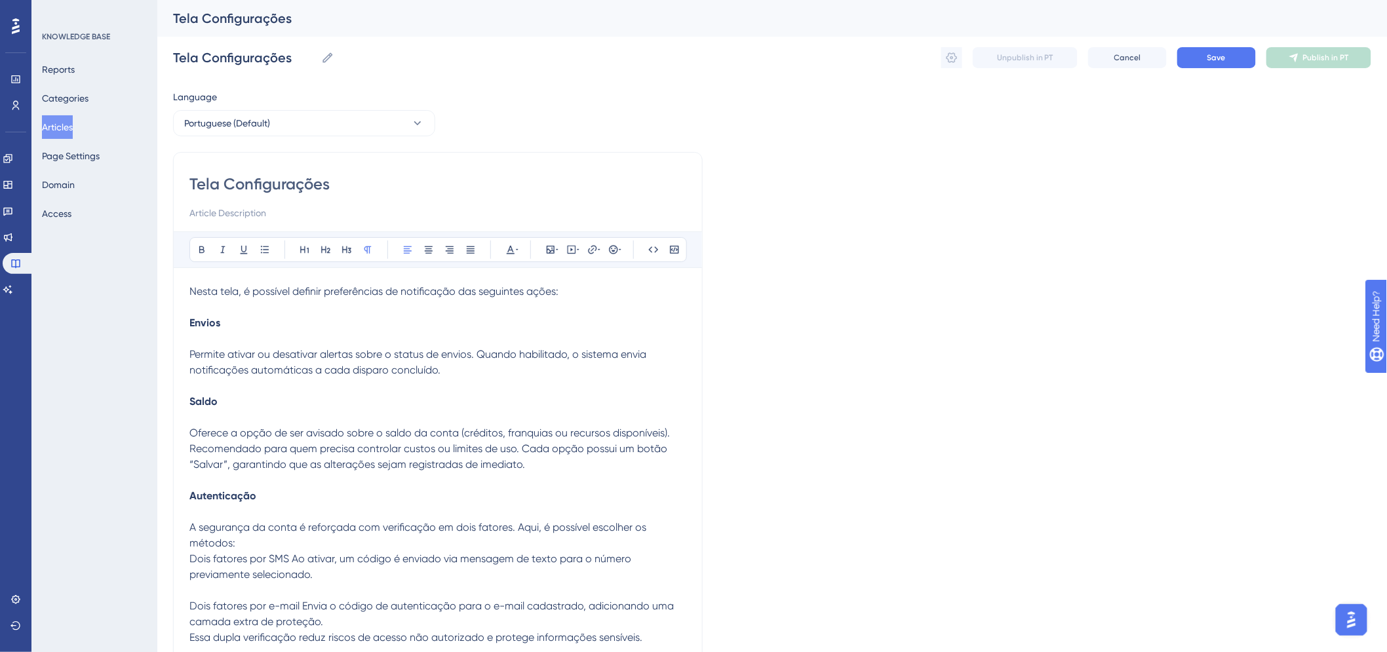
click at [261, 294] on span "Nesta tela, é possível definir preferências de notificação das seguintes ações:" at bounding box center [373, 291] width 369 height 12
click at [267, 305] on p at bounding box center [437, 307] width 497 height 16
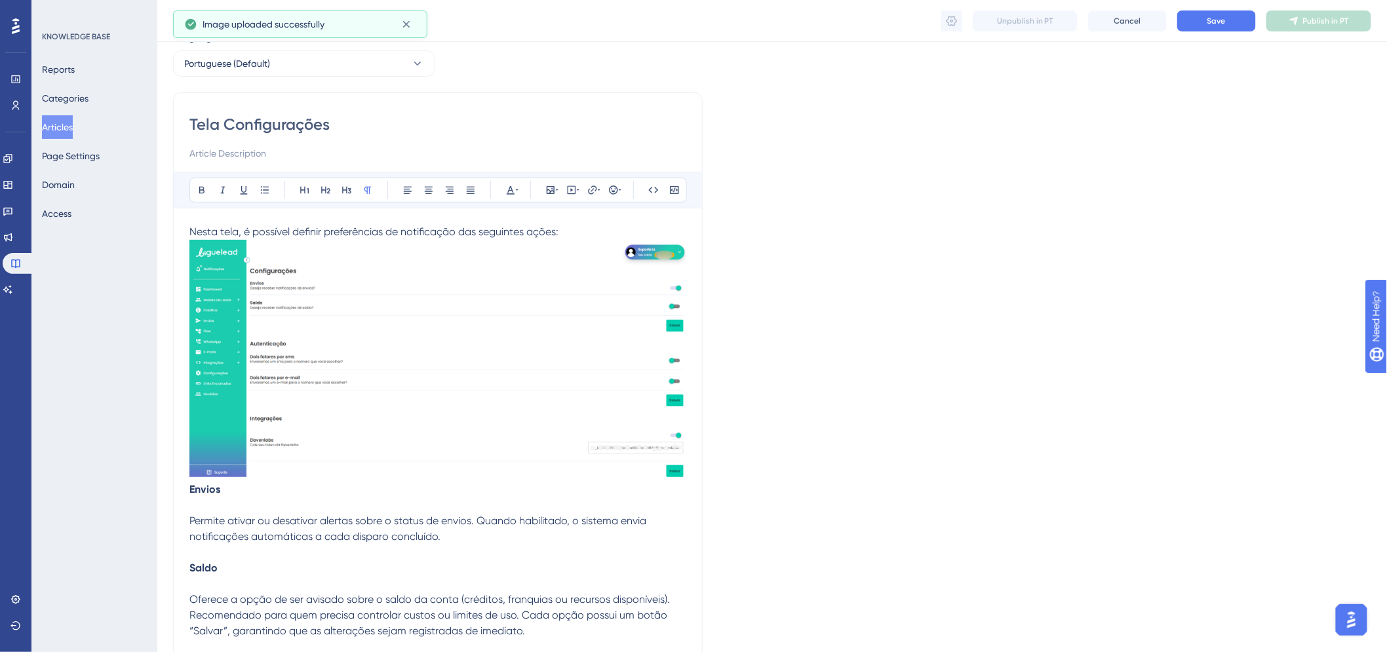
scroll to position [145, 0]
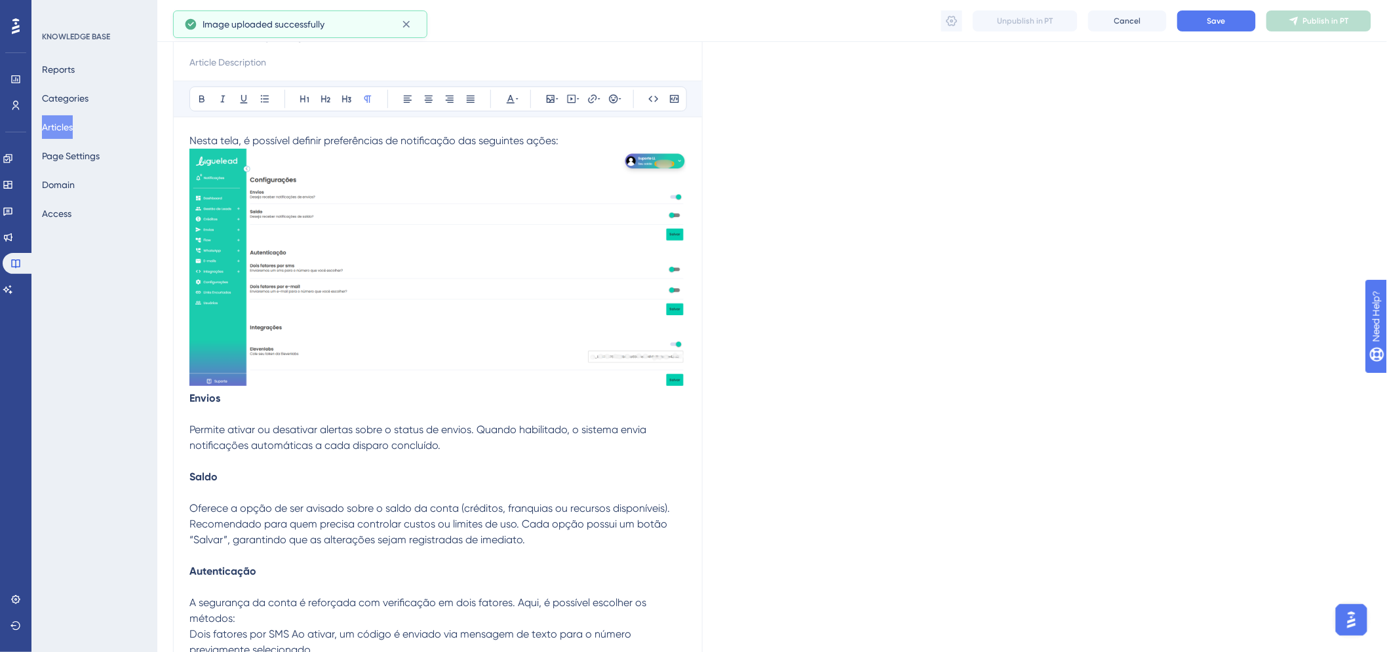
click at [394, 420] on p at bounding box center [437, 414] width 497 height 16
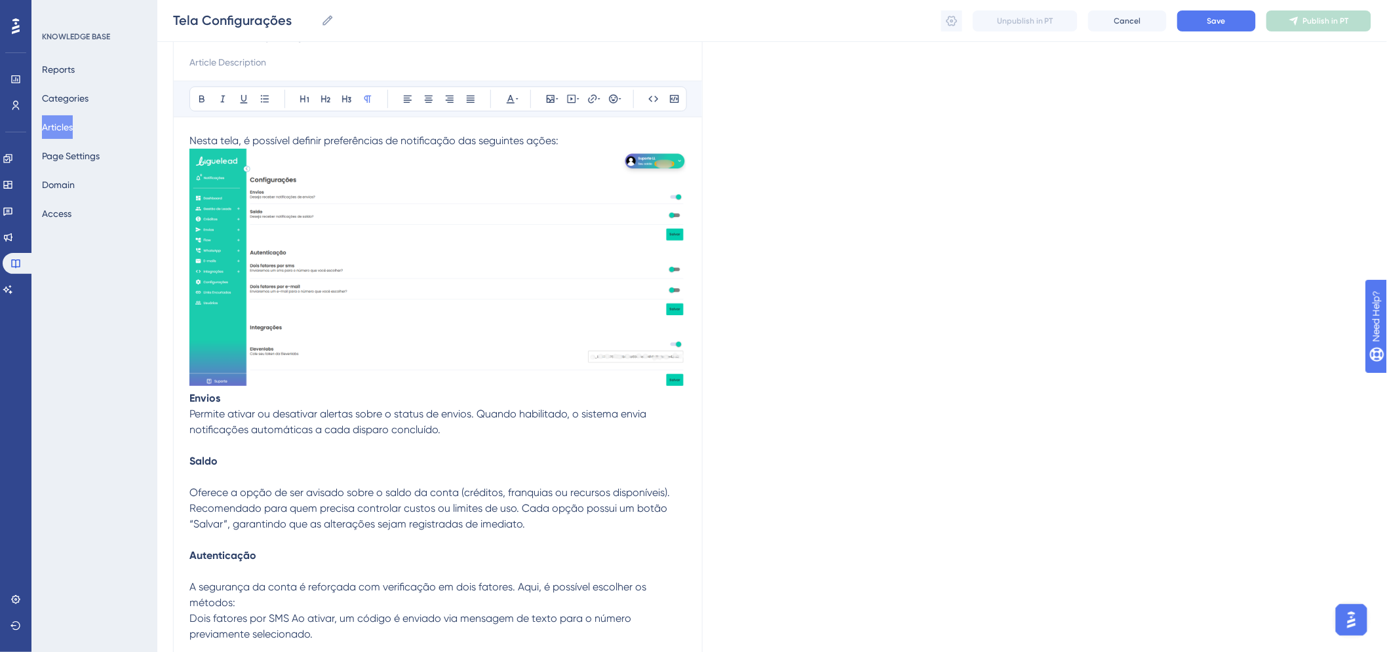
click at [216, 482] on p at bounding box center [437, 477] width 497 height 16
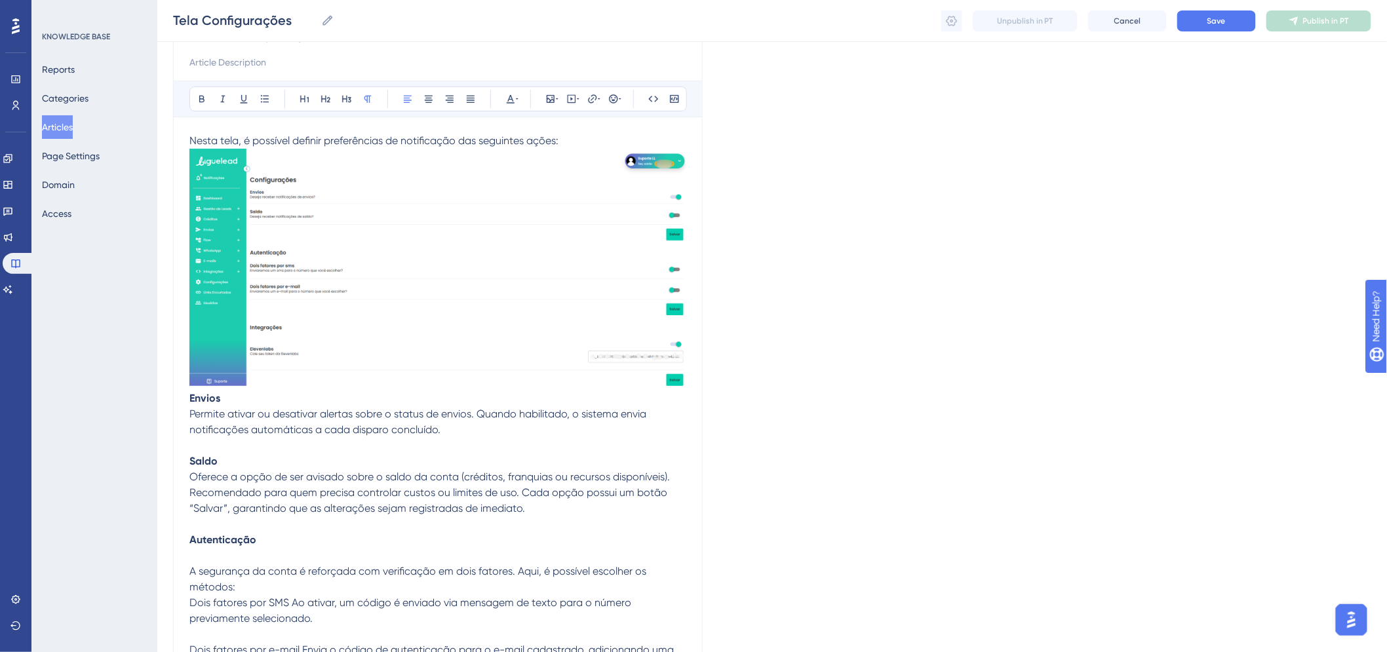
click at [204, 558] on p at bounding box center [437, 556] width 497 height 16
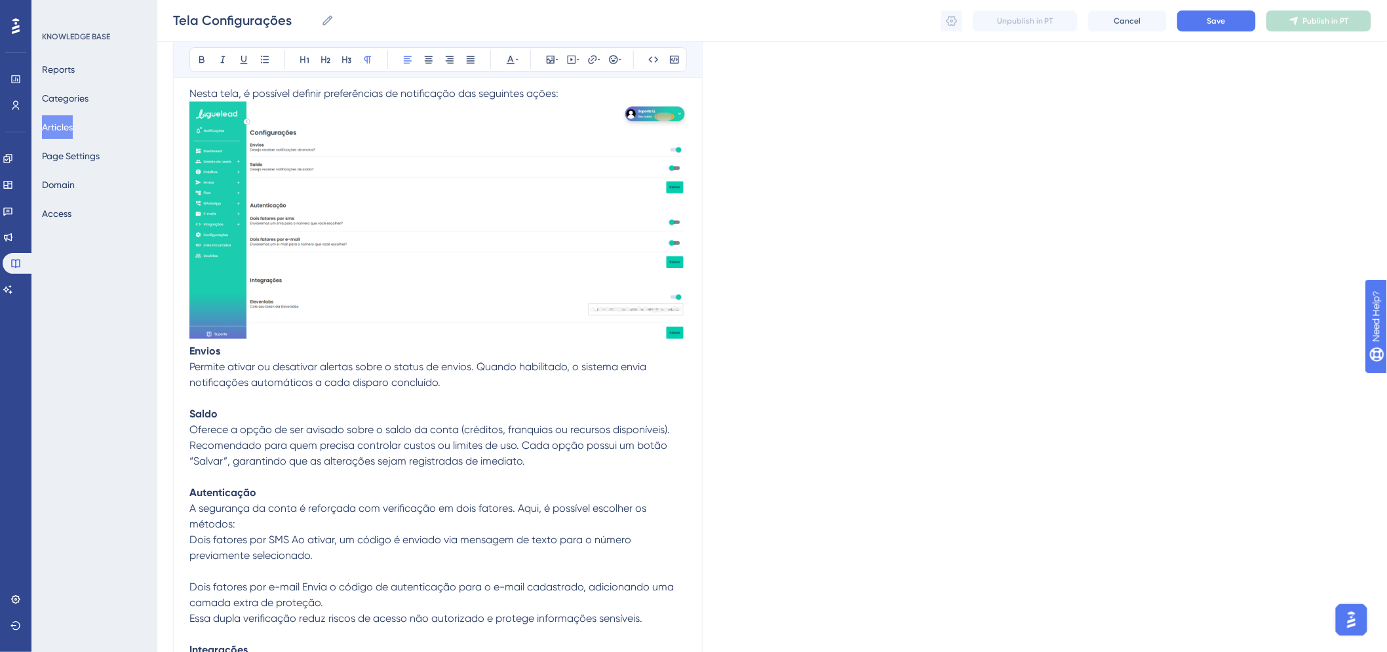
scroll to position [218, 0]
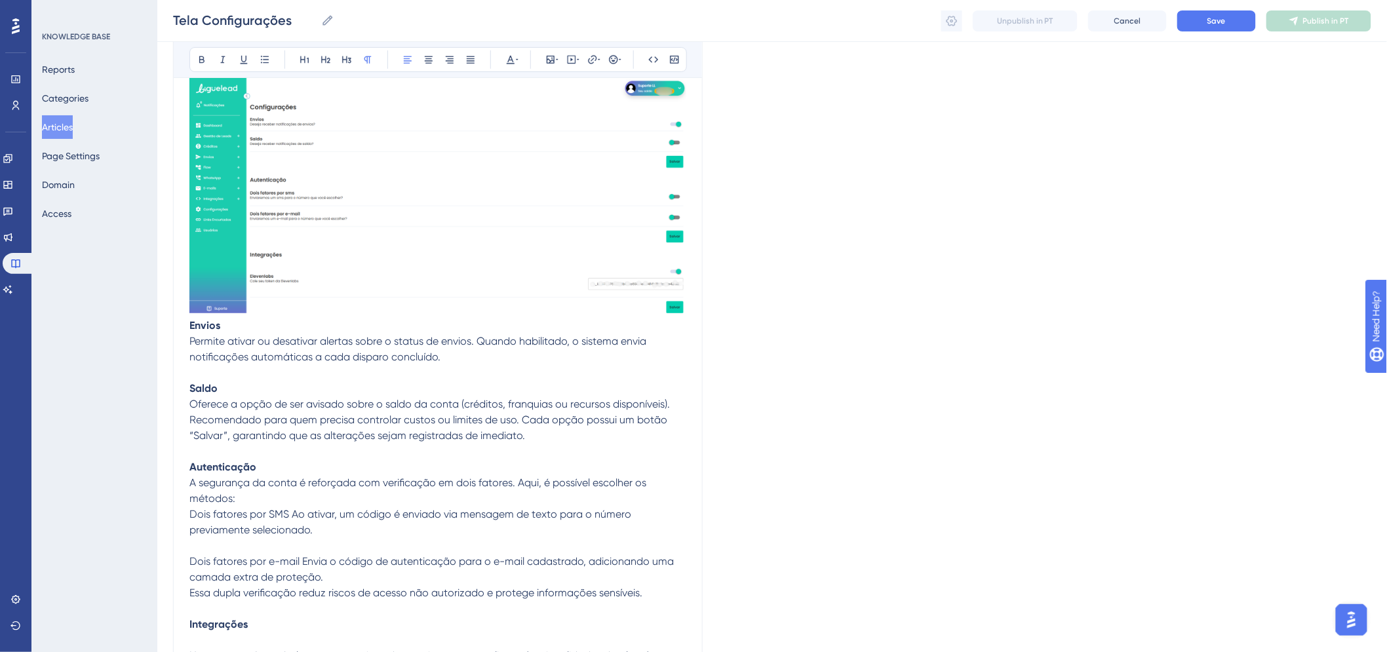
click at [223, 547] on p at bounding box center [437, 546] width 497 height 16
click at [271, 496] on p "A segurança da conta é reforçada com verificação em dois fatores. Aqui, é possí…" at bounding box center [437, 490] width 497 height 31
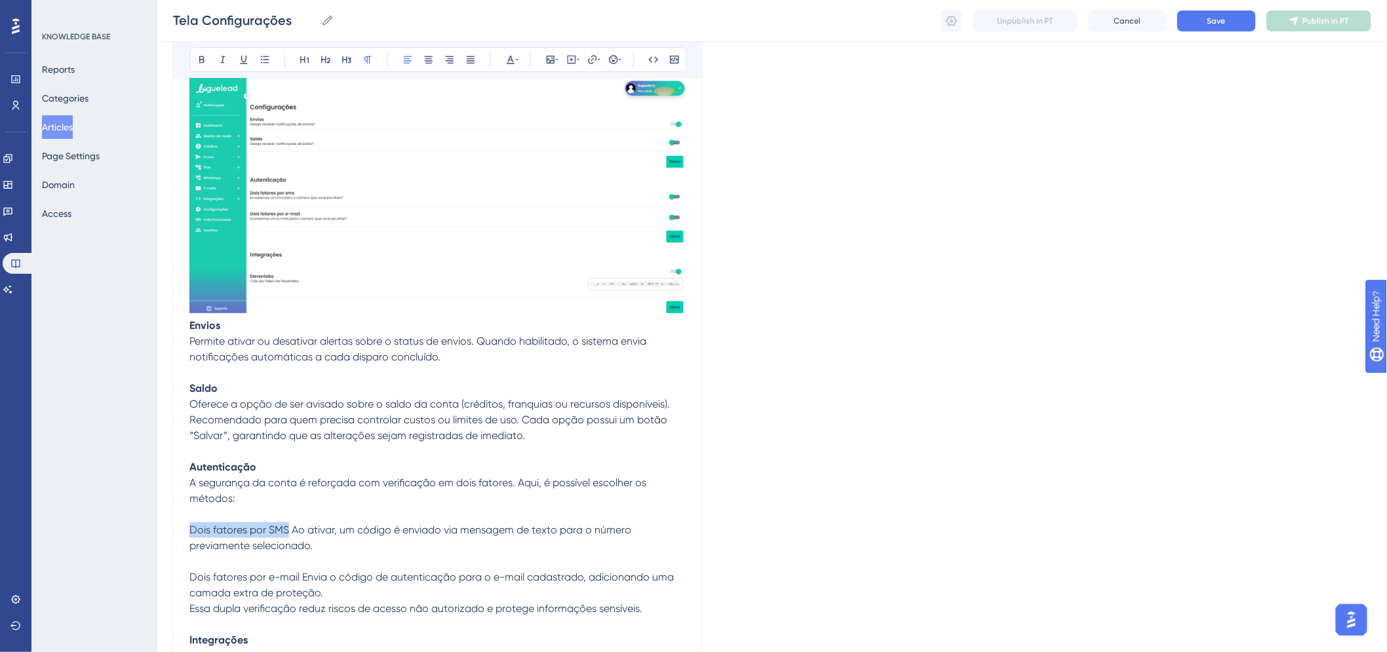
drag, startPoint x: 289, startPoint y: 529, endPoint x: 179, endPoint y: 529, distance: 110.1
click at [179, 529] on div "Tela Configurações Bold Italic Underline Bullet Point Heading 1 Heading 2 Headi…" at bounding box center [437, 336] width 529 height 815
click at [204, 62] on icon at bounding box center [201, 59] width 5 height 7
click at [322, 539] on p "Dois fatores por SMS Ao ativar, um código é enviado via mensagem de texto para …" at bounding box center [437, 537] width 497 height 31
click at [294, 527] on span "Ao ativar, um código é enviado via mensagem de texto para o número previamente …" at bounding box center [410, 538] width 443 height 28
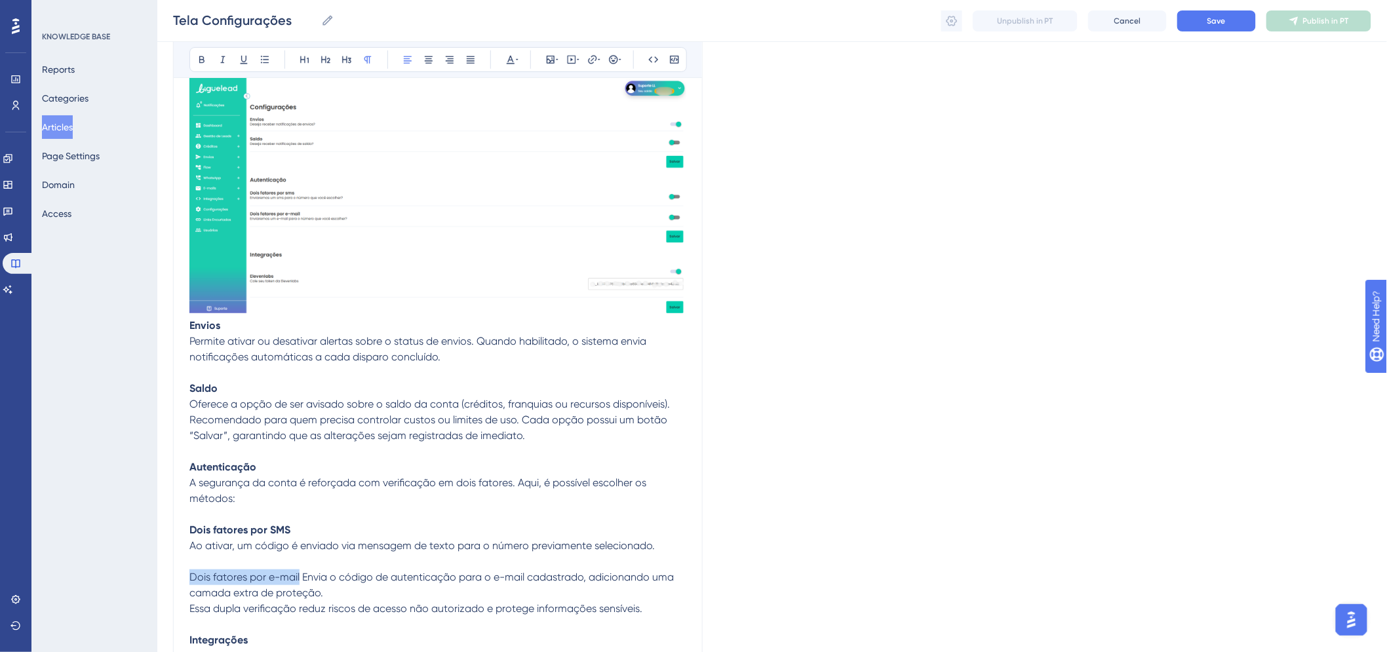
drag, startPoint x: 299, startPoint y: 577, endPoint x: 168, endPoint y: 577, distance: 131.7
click at [168, 577] on div "Performance Users Engagement Widgets Feedback Product Updates Knowledge Base AI…" at bounding box center [771, 312] width 1229 height 1061
click at [199, 62] on icon at bounding box center [201, 59] width 5 height 7
click at [304, 572] on span "Envia o código de autenticação para o e-mail cadastrado, adicionando uma camada…" at bounding box center [432, 585] width 487 height 28
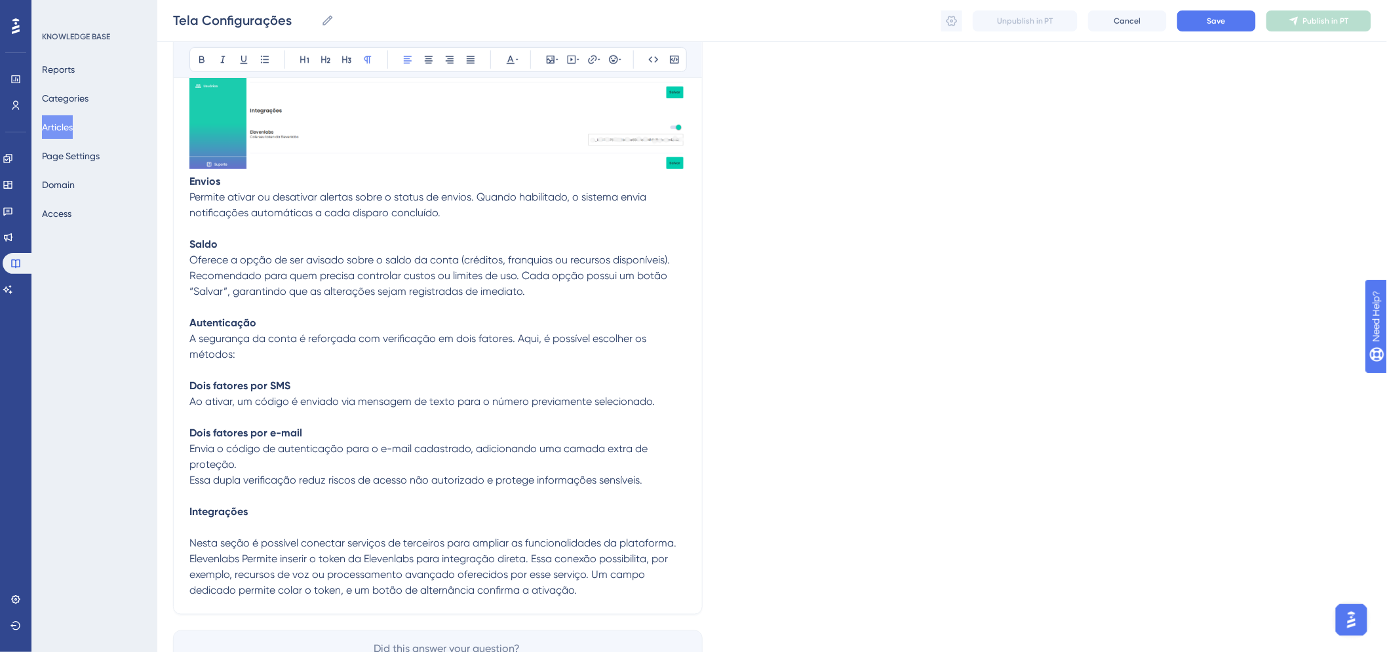
scroll to position [364, 0]
click at [317, 516] on p "Integrações" at bounding box center [437, 511] width 497 height 16
click at [318, 526] on p at bounding box center [437, 526] width 497 height 16
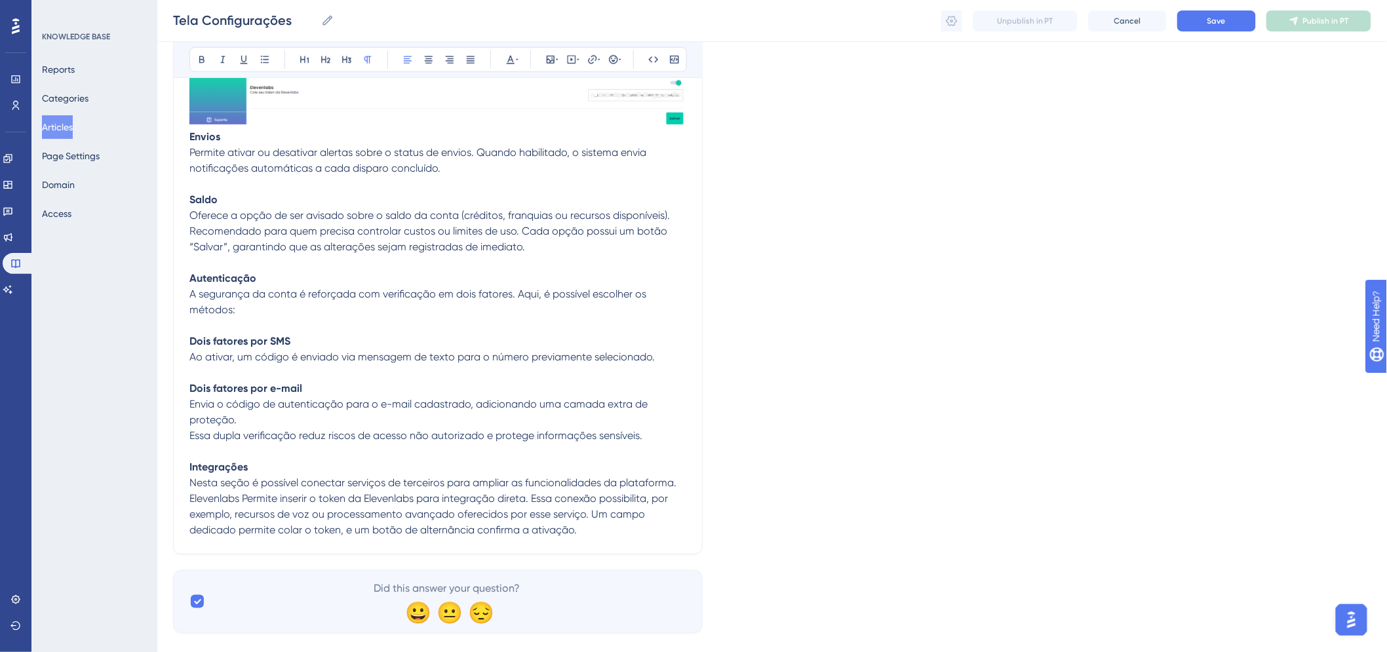
scroll to position [429, 0]
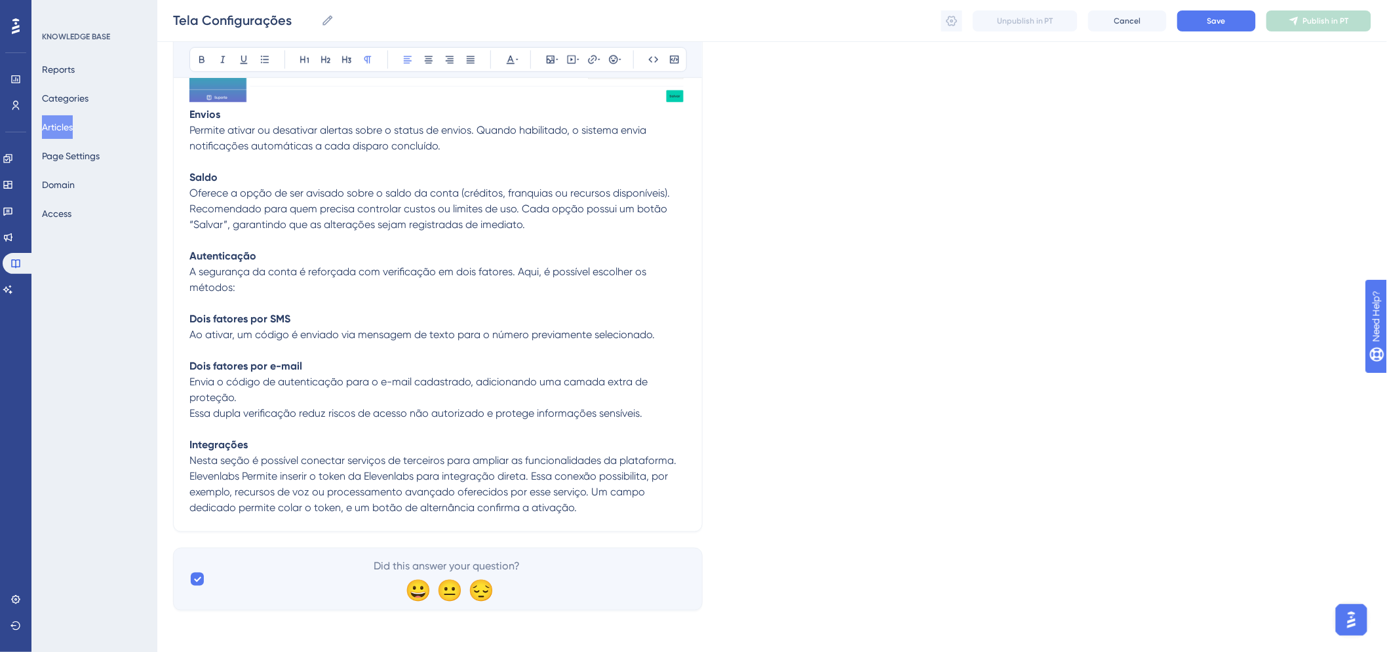
click at [585, 510] on p "Nesta seção é possível conectar serviços de terceiros para ampliar as funcional…" at bounding box center [437, 484] width 497 height 63
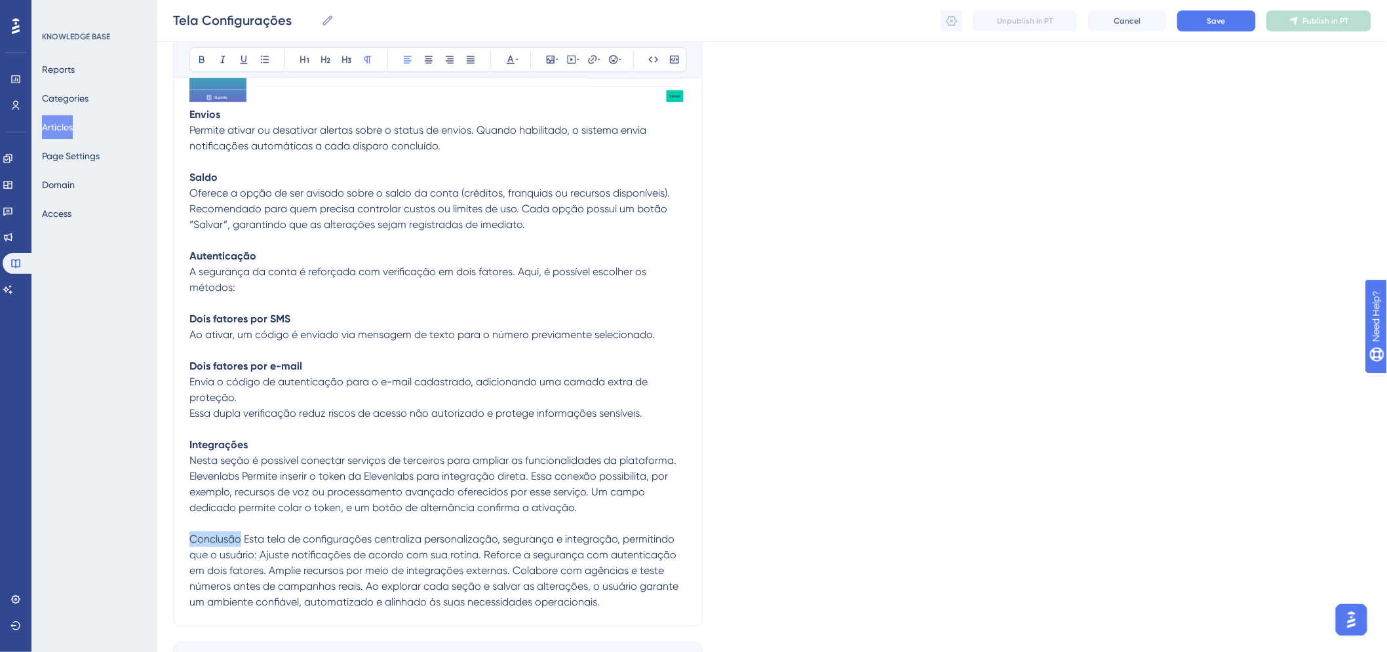
drag, startPoint x: 239, startPoint y: 535, endPoint x: 171, endPoint y: 533, distance: 68.2
click at [171, 533] on div "Performance Users Engagement Widgets Feedback Product Updates Knowledge Base AI…" at bounding box center [771, 148] width 1229 height 1155
click at [239, 63] on icon at bounding box center [244, 59] width 10 height 10
click at [201, 58] on icon at bounding box center [202, 59] width 10 height 10
click at [240, 536] on strong "Conclusão" at bounding box center [215, 539] width 52 height 12
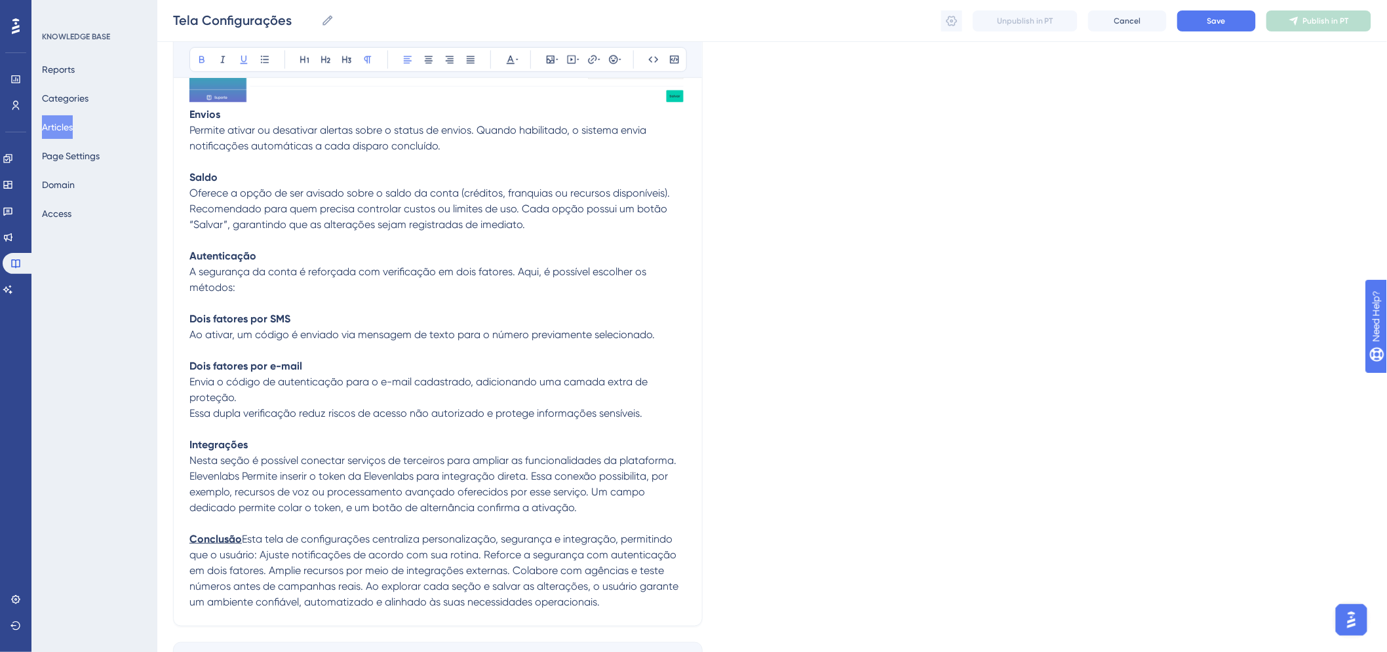
click at [244, 536] on span "Esta tela de configurações centraliza personalização, segurança e integração, p…" at bounding box center [434, 570] width 491 height 75
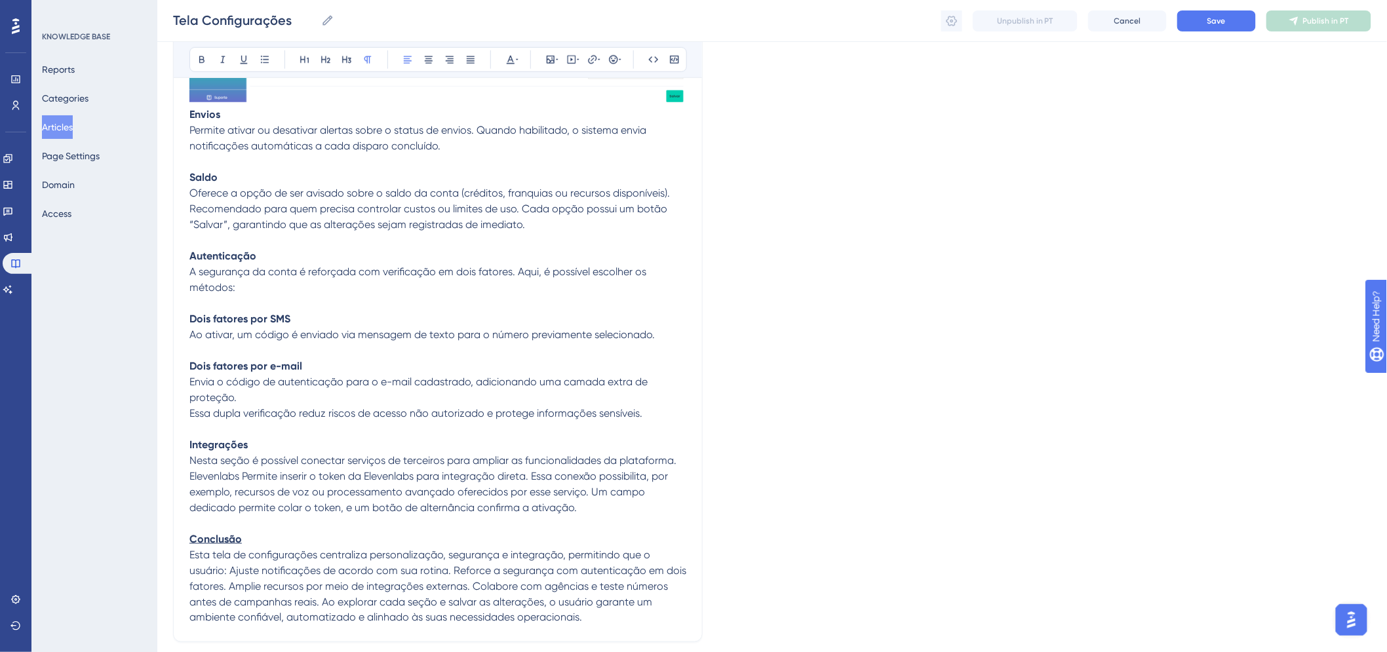
click at [450, 569] on span "Esta tela de configurações centraliza personalização, segurança e integração, p…" at bounding box center [438, 585] width 499 height 75
click at [229, 567] on span "Esta tela de configurações centraliza personalização, segurança e integração, p…" at bounding box center [438, 585] width 499 height 75
click at [231, 567] on span "Esta tela de configurações centraliza personalização, segurança e integração, p…" at bounding box center [438, 585] width 499 height 75
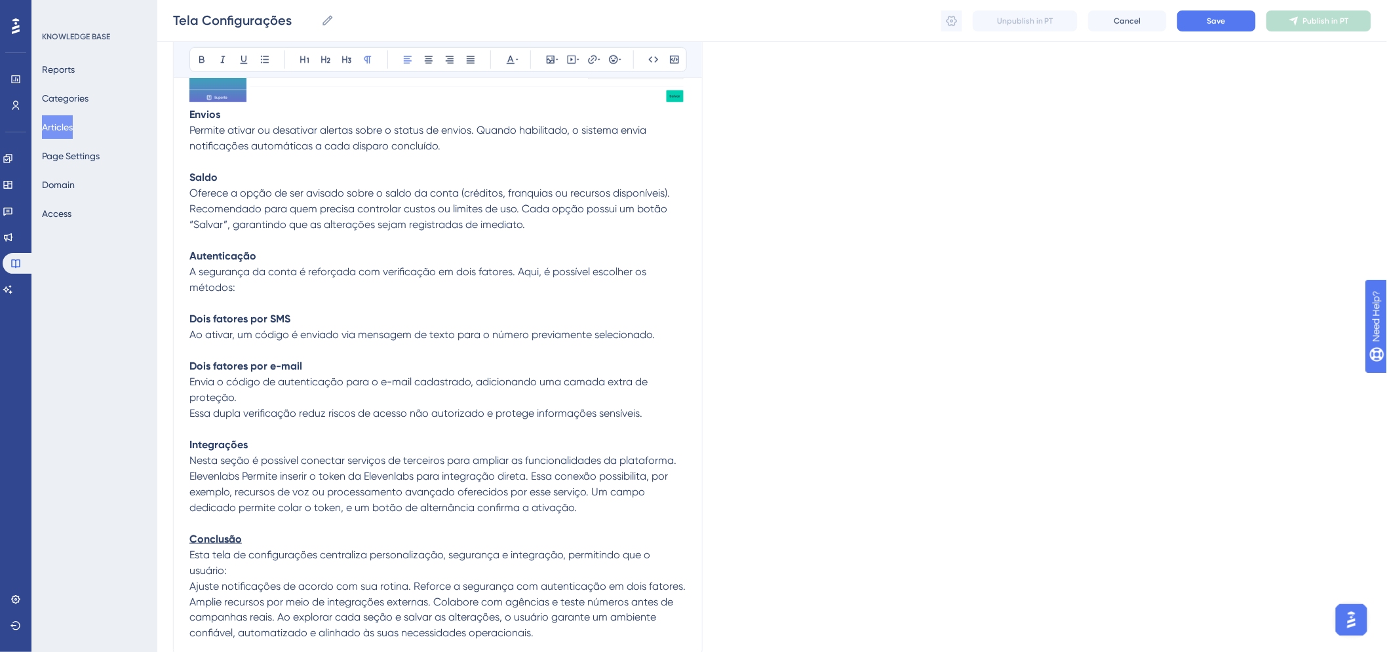
click at [413, 585] on span "Ajuste notificações de acordo com sua rotina. Reforce a segurança com autentica…" at bounding box center [438, 610] width 499 height 60
click at [461, 598] on span "Reforce a segurança com autenticação em dois fatores. Amplie recursos por meio …" at bounding box center [436, 626] width 495 height 60
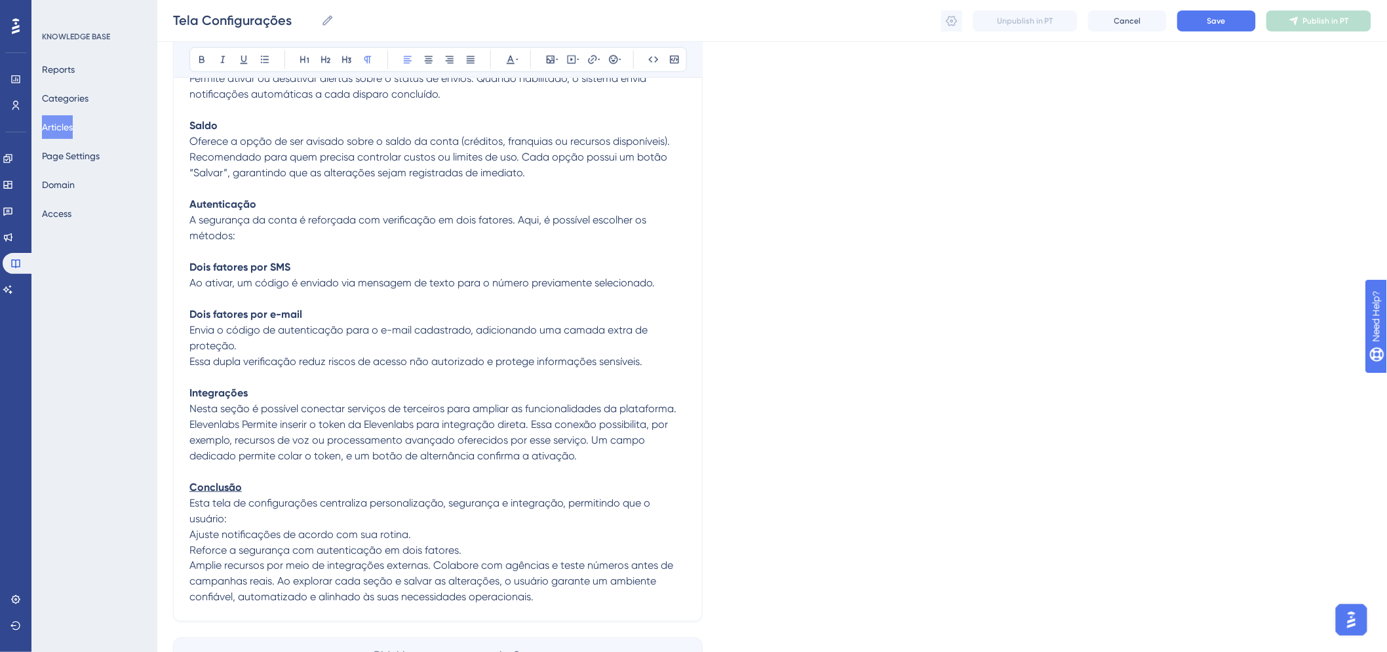
scroll to position [502, 0]
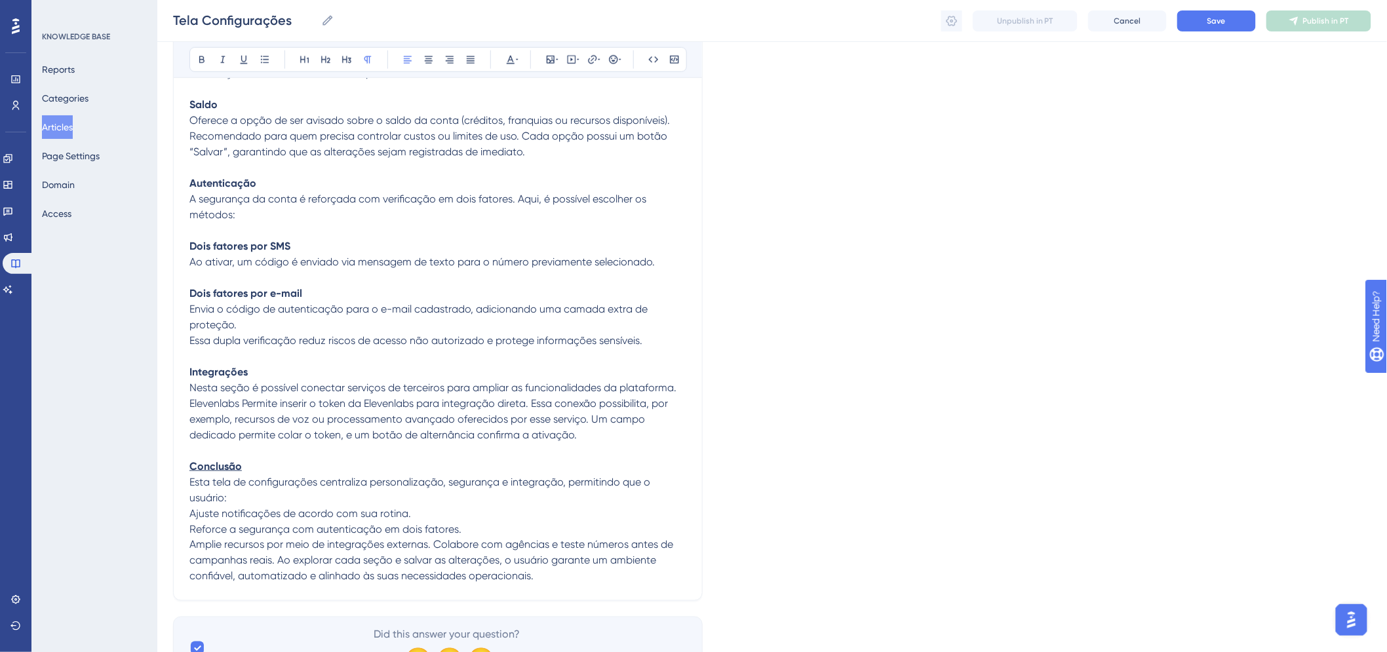
click at [432, 544] on span "Amplie recursos por meio de integrações externas. Colabore com agências e teste…" at bounding box center [432, 561] width 486 height 44
click at [519, 557] on span "Colabore com agências e teste números antes de campanhas reais. Ao explorar cad…" at bounding box center [433, 576] width 488 height 44
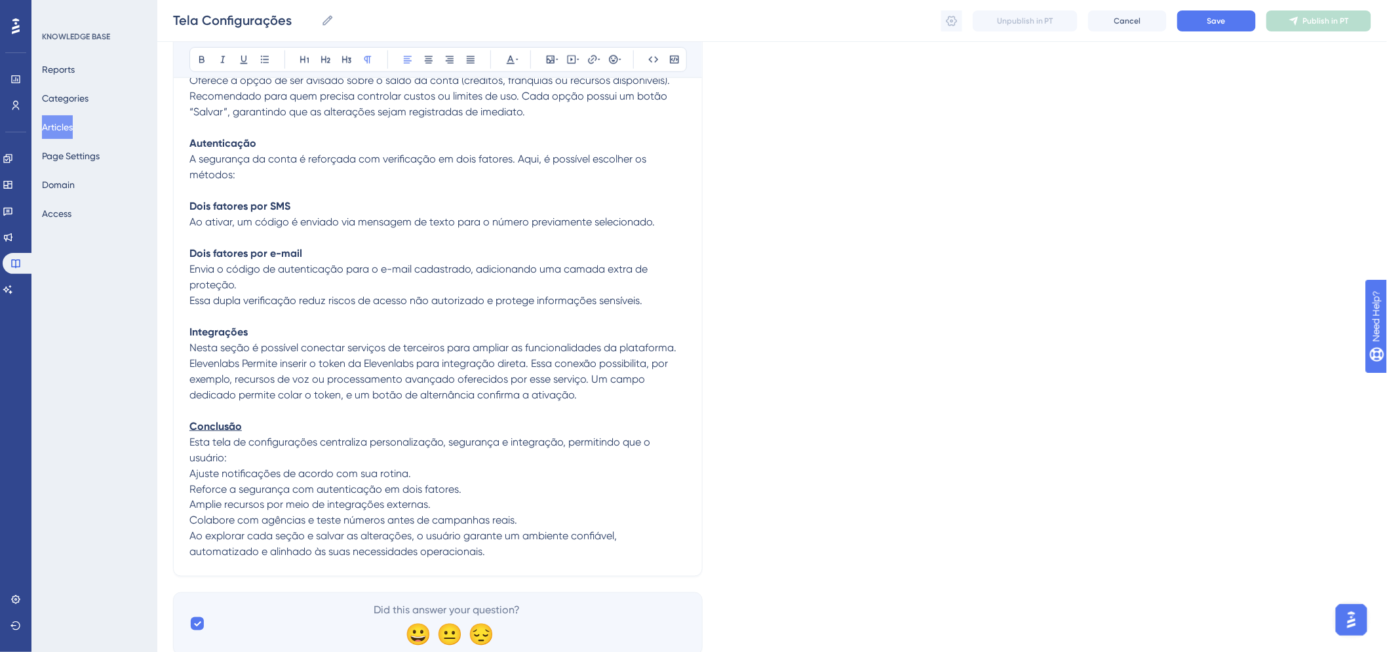
scroll to position [575, 0]
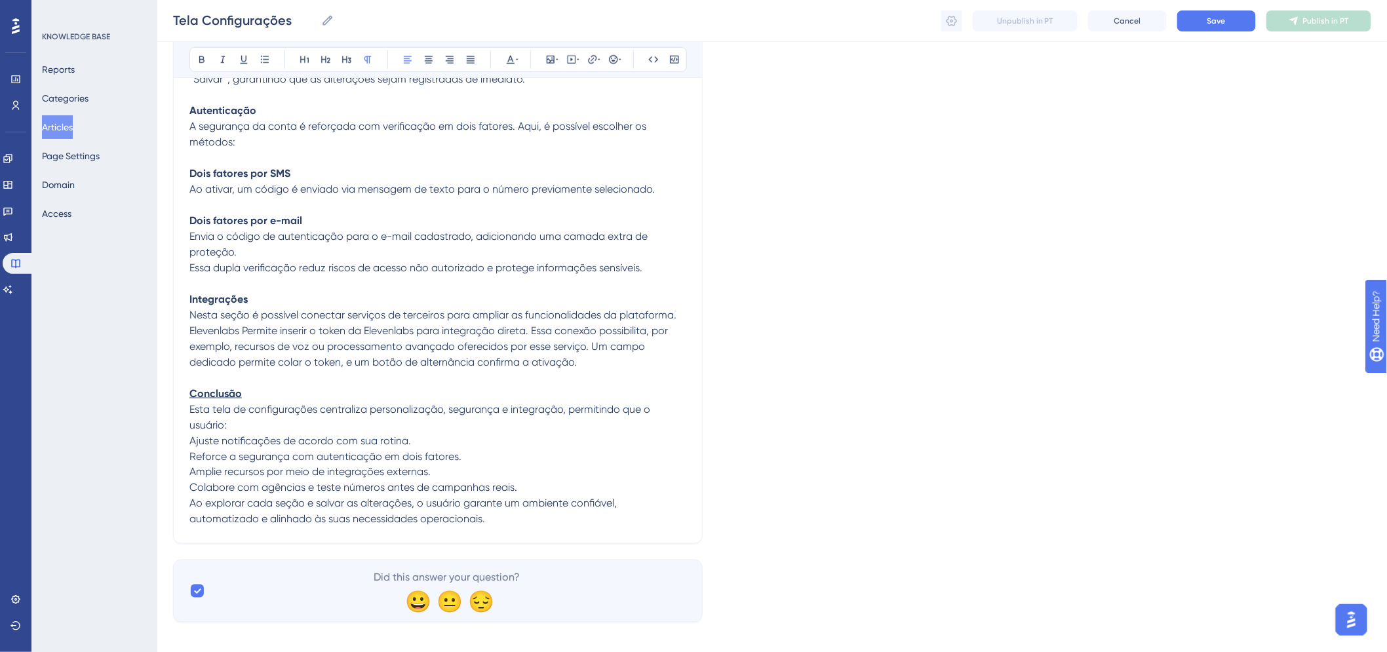
click at [500, 528] on div "Tela Configurações Bold Italic Underline Bullet Point Heading 1 Heading 2 Headi…" at bounding box center [437, 58] width 529 height 972
click at [496, 519] on p "Ao explorar cada seção e salvar as alterações, o usuário garante um ambiente co…" at bounding box center [437, 511] width 497 height 31
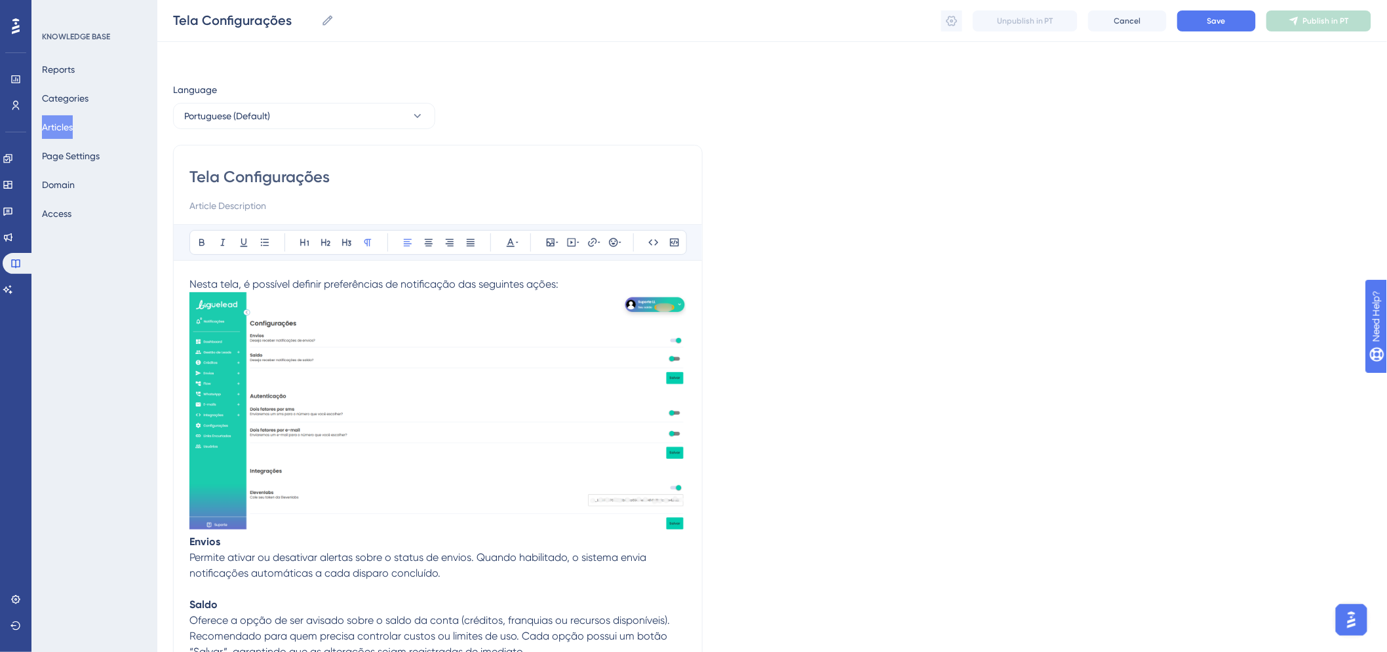
scroll to position [0, 0]
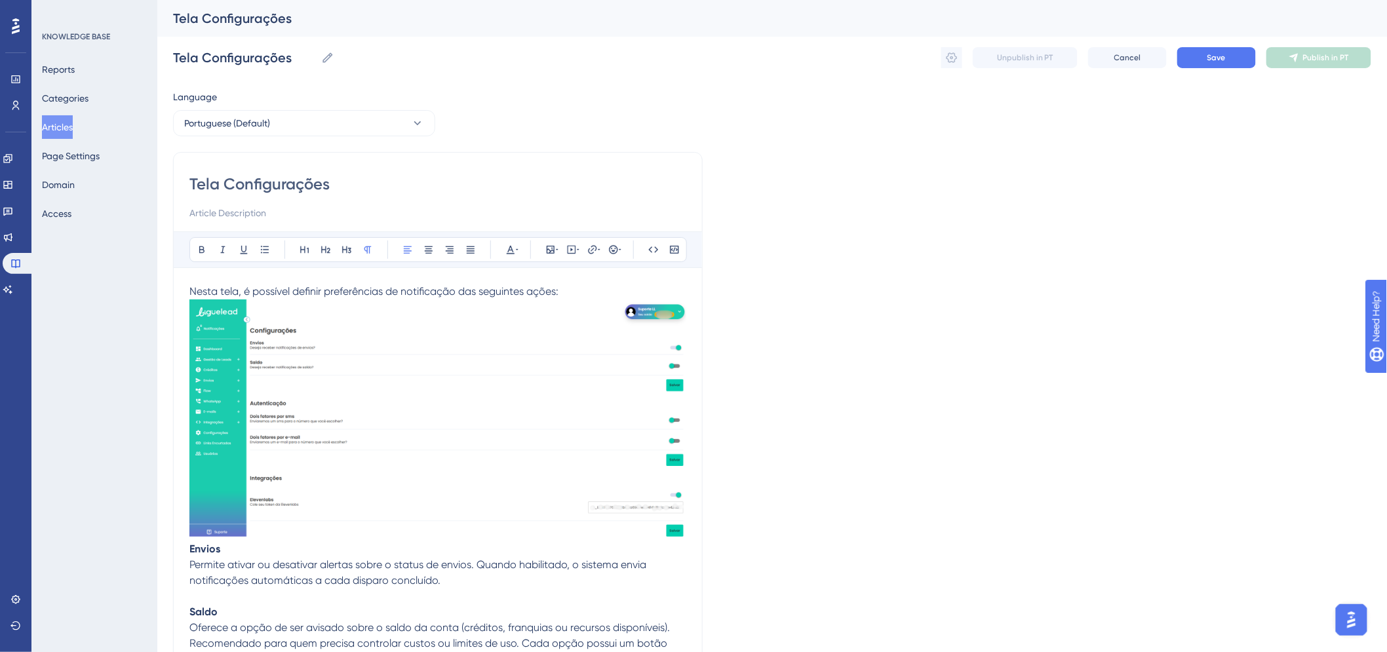
click at [1210, 45] on div "Tela Configurações Tela Configurações Unpublish in PT Cancel Save Publish in PT" at bounding box center [772, 58] width 1198 height 42
click at [1214, 47] on button "Save" at bounding box center [1216, 57] width 79 height 21
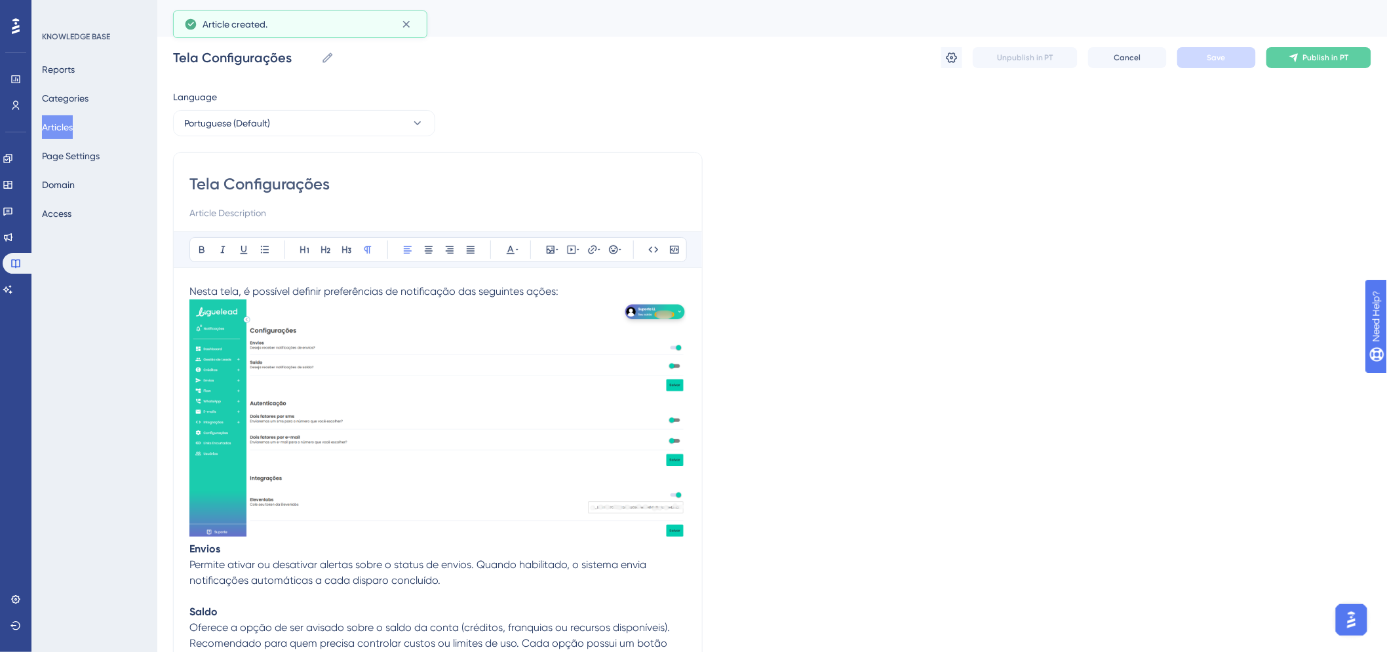
scroll to position [215, 0]
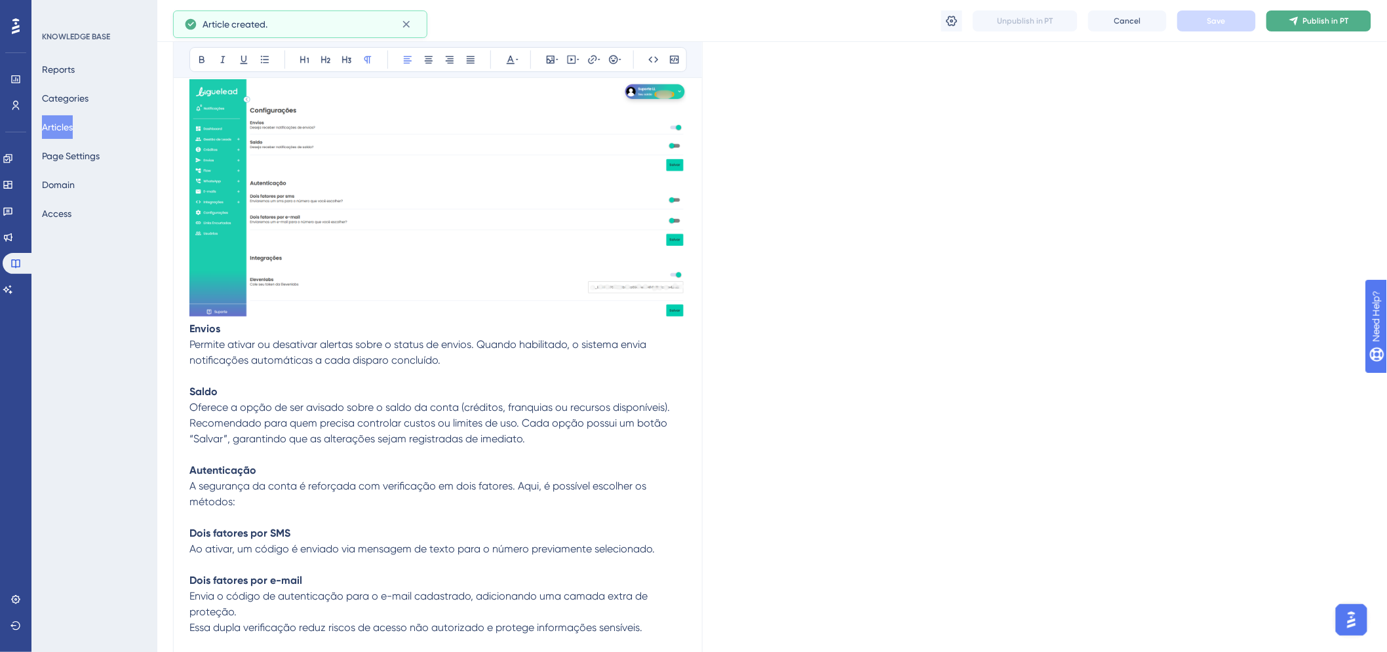
click at [1335, 25] on span "Publish in PT" at bounding box center [1326, 21] width 46 height 10
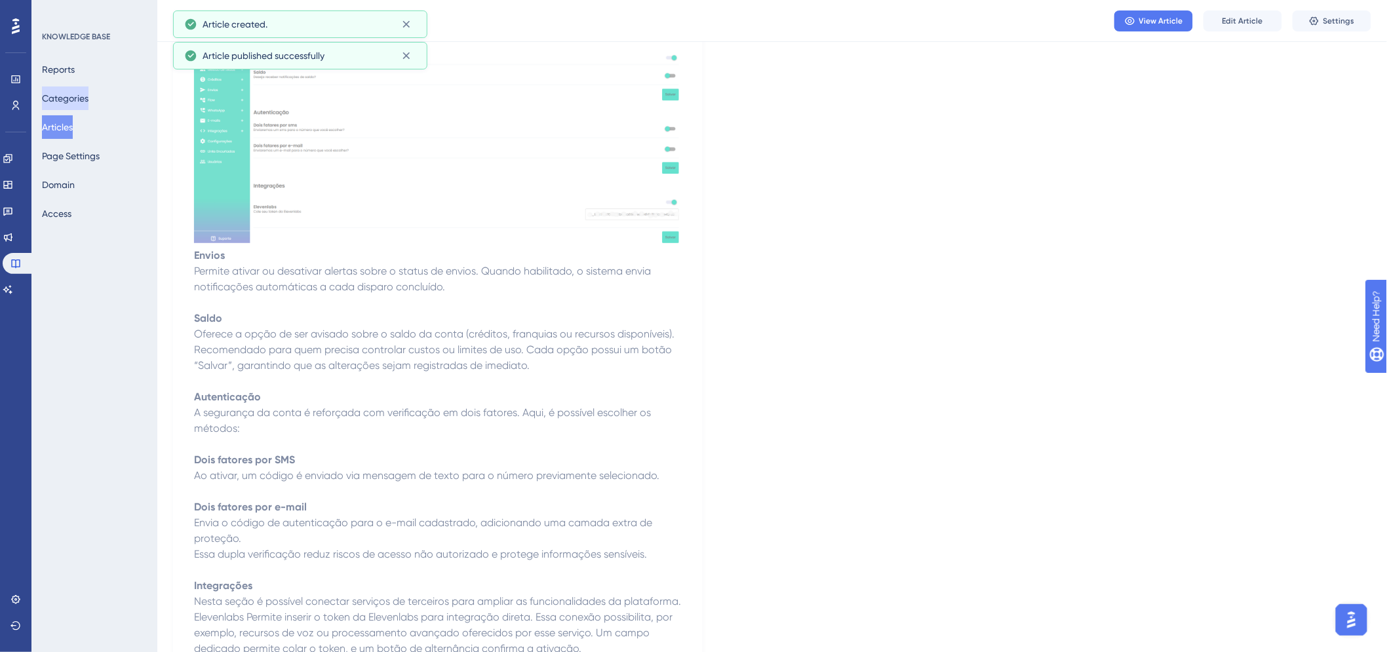
drag, startPoint x: 98, startPoint y: 100, endPoint x: 159, endPoint y: 145, distance: 75.8
click at [88, 100] on button "Categories" at bounding box center [65, 98] width 47 height 24
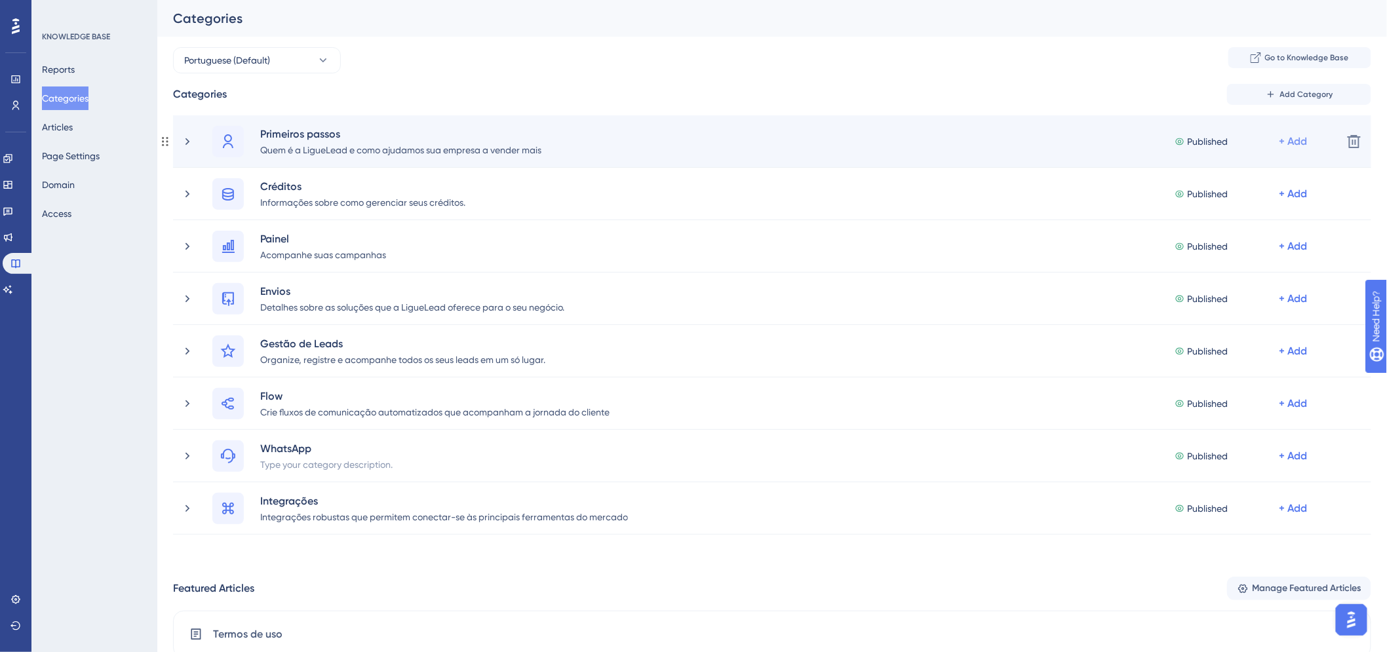
click at [1295, 134] on div "+ Add" at bounding box center [1293, 142] width 28 height 16
click at [1244, 195] on span "Add Articles" at bounding box center [1220, 203] width 50 height 16
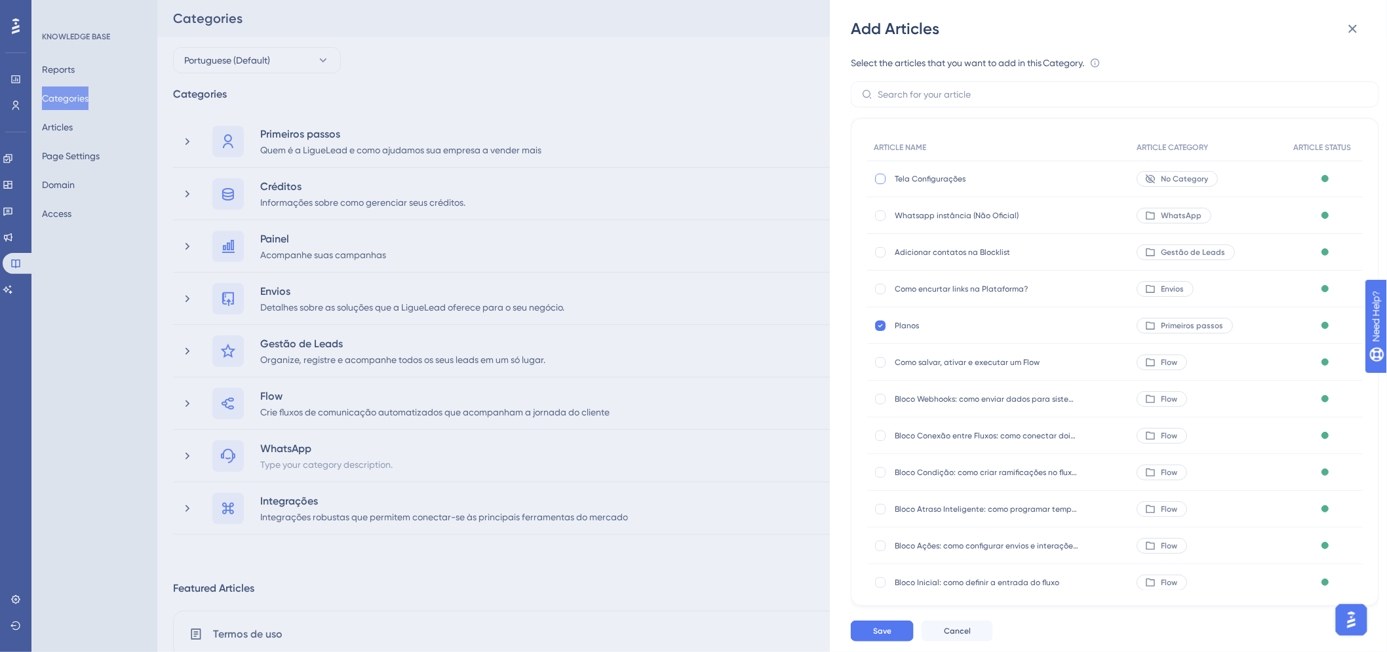
click at [883, 177] on div at bounding box center [880, 179] width 10 height 10
checkbox input "true"
click at [892, 642] on button "Save" at bounding box center [882, 631] width 63 height 21
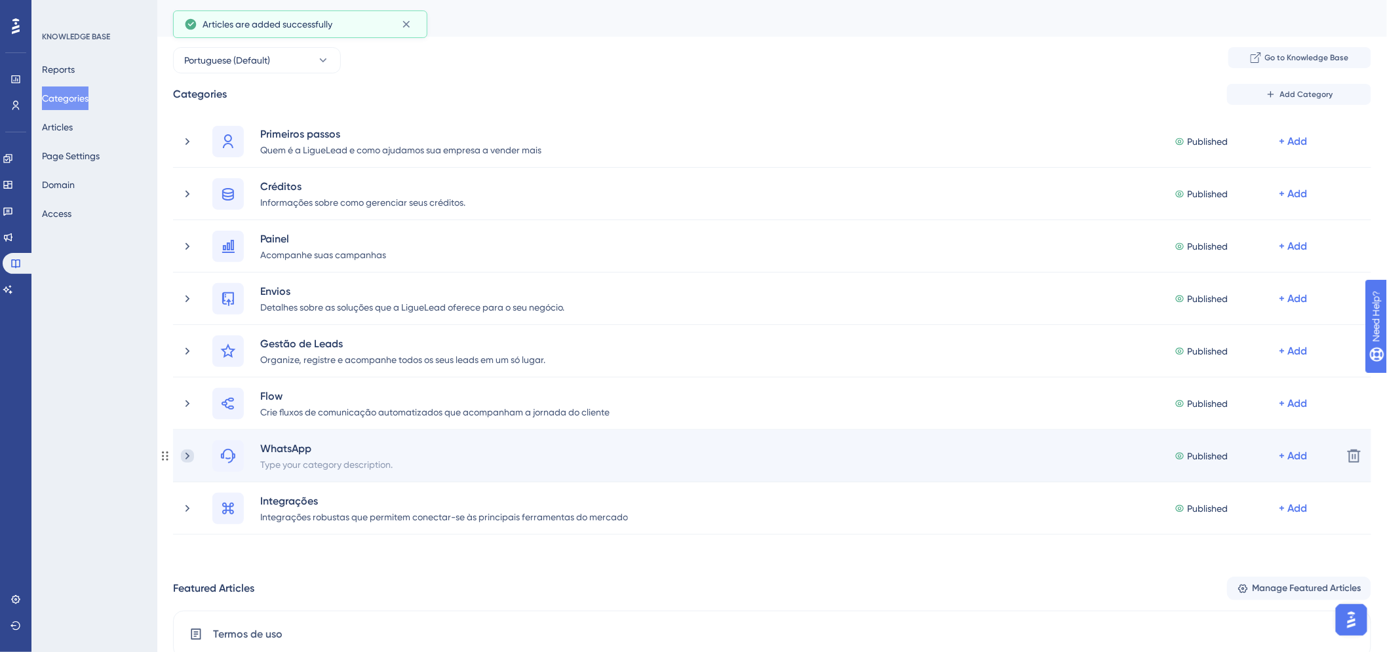
click at [181, 460] on icon at bounding box center [187, 456] width 13 height 13
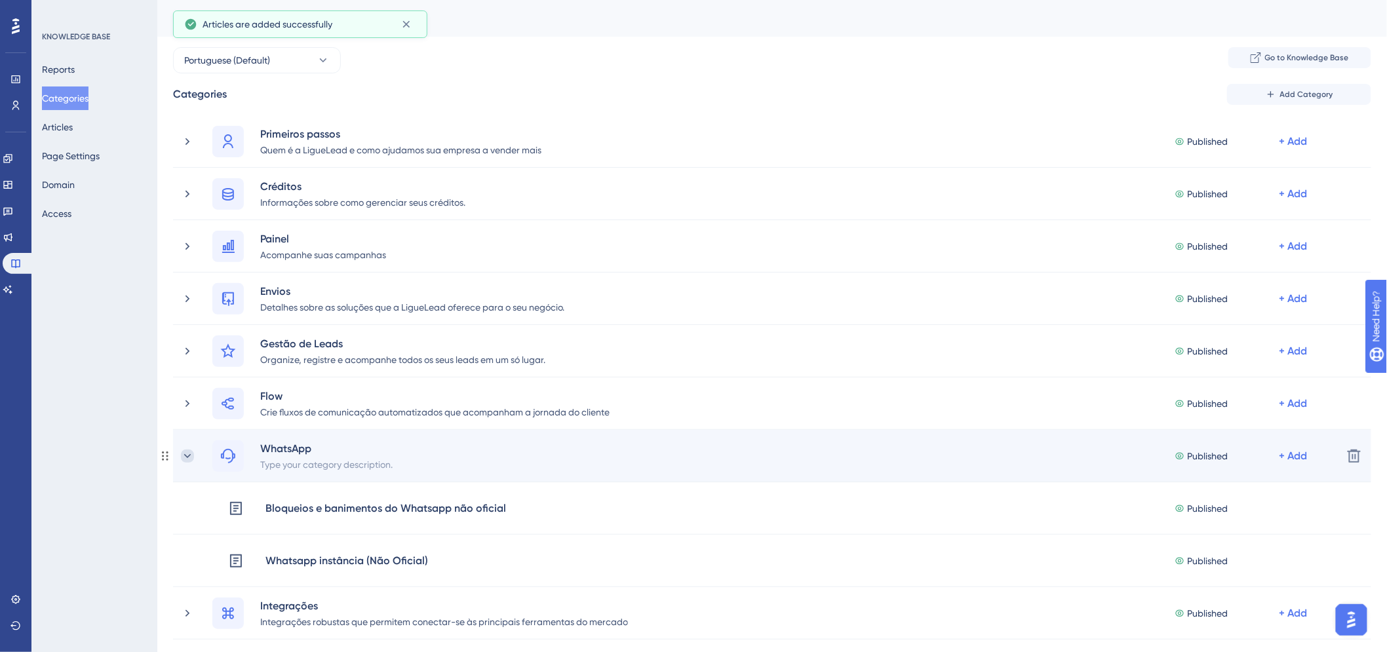
click at [185, 459] on icon at bounding box center [187, 456] width 13 height 13
